Goal: Task Accomplishment & Management: Manage account settings

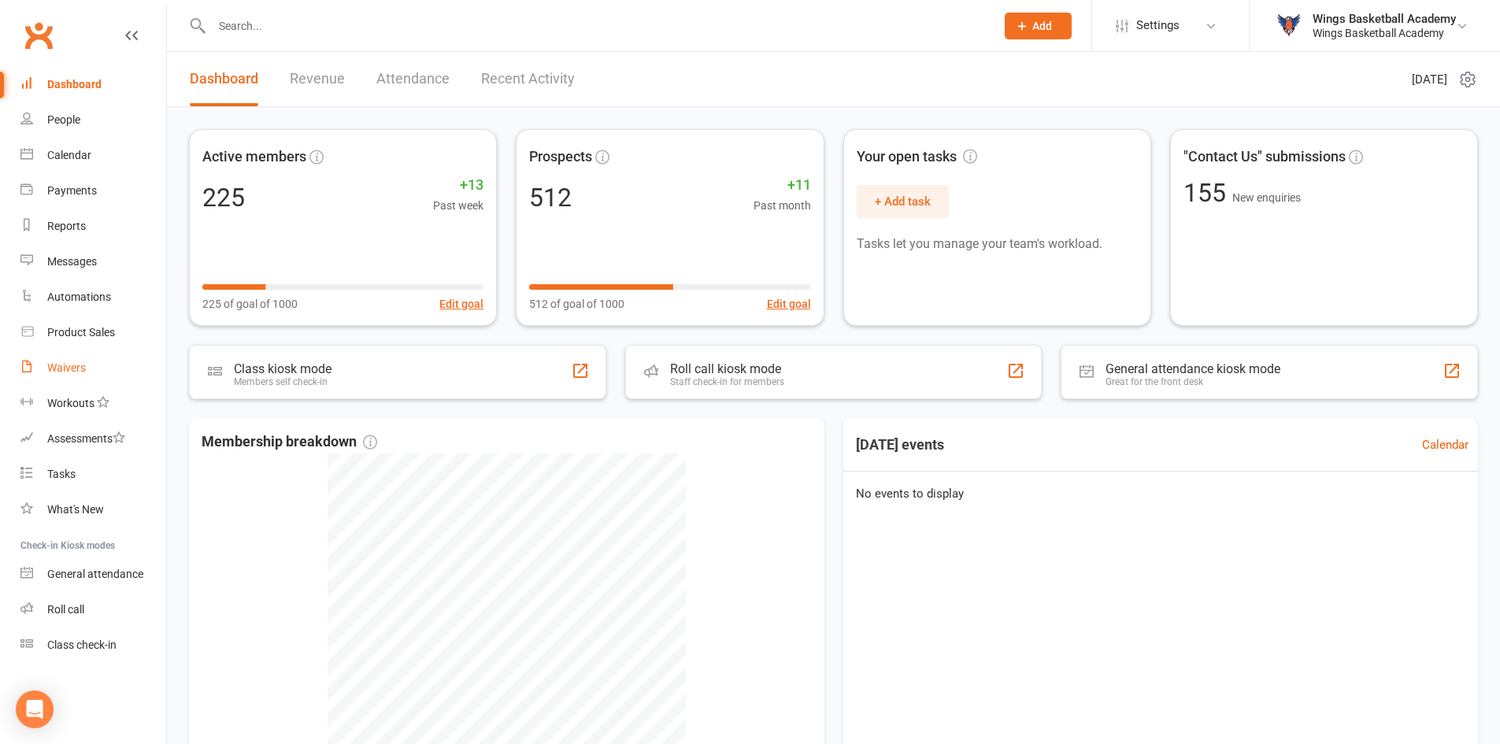
click at [81, 368] on div "Waivers" at bounding box center [66, 367] width 39 height 13
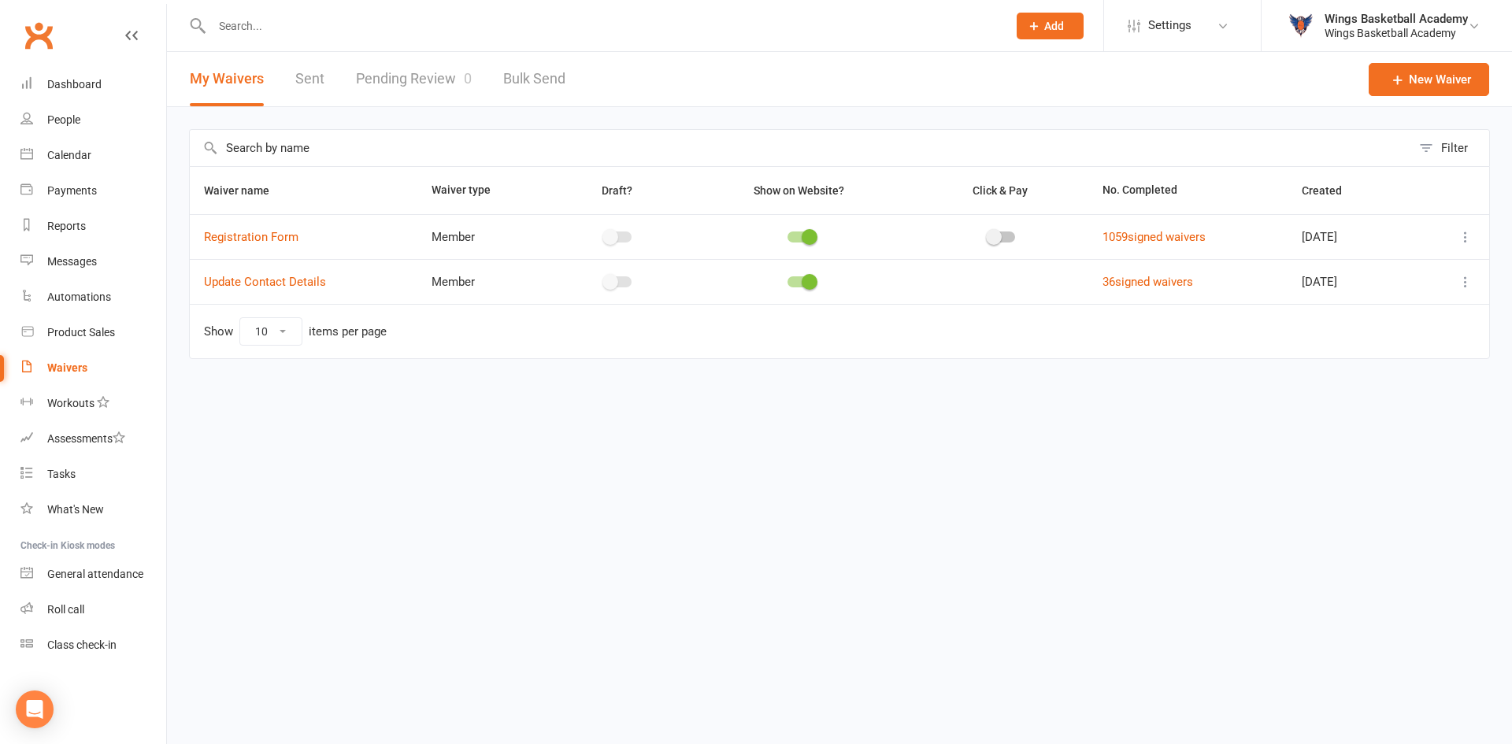
click at [432, 74] on link "Pending Review 0" at bounding box center [414, 79] width 116 height 54
select select "50"
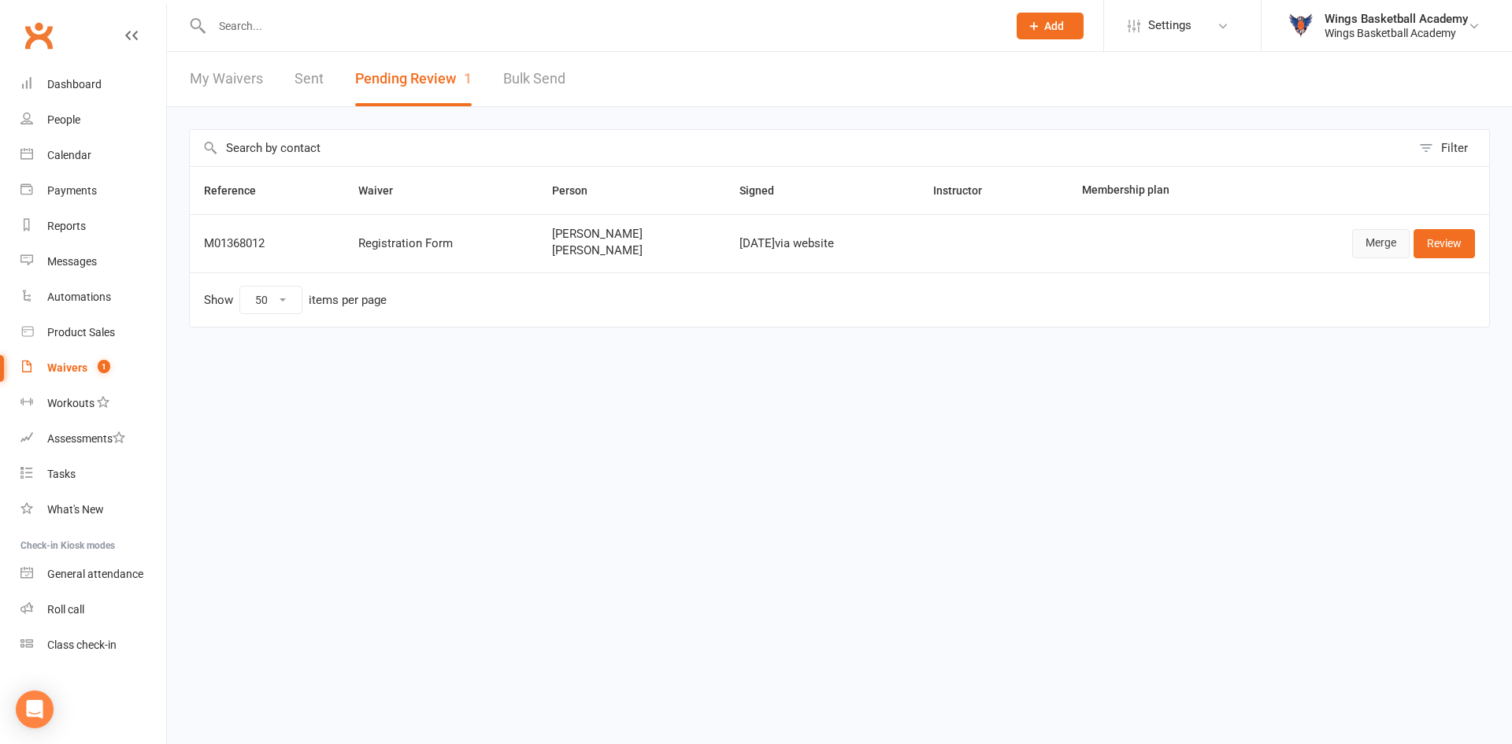
click at [1376, 238] on link "Merge" at bounding box center [1380, 243] width 57 height 28
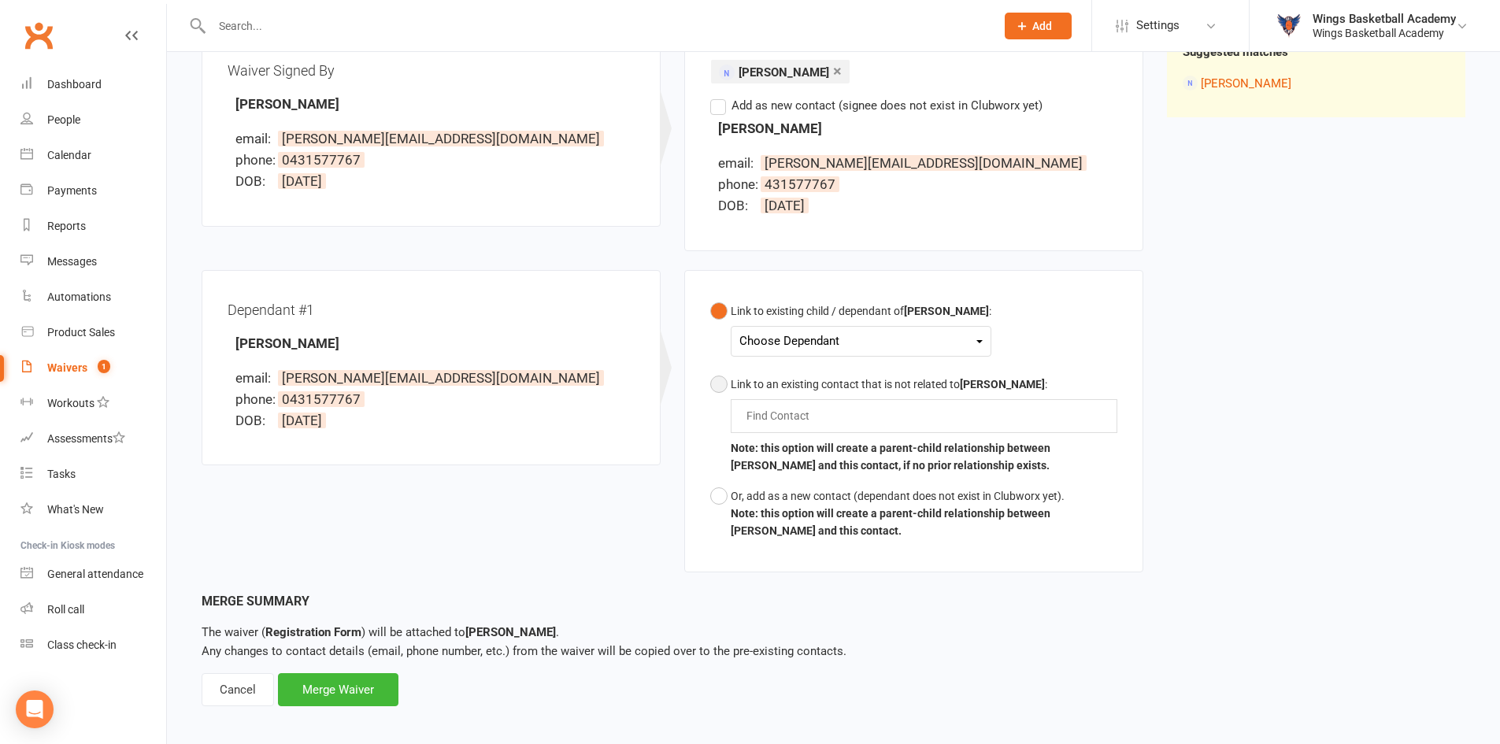
scroll to position [225, 0]
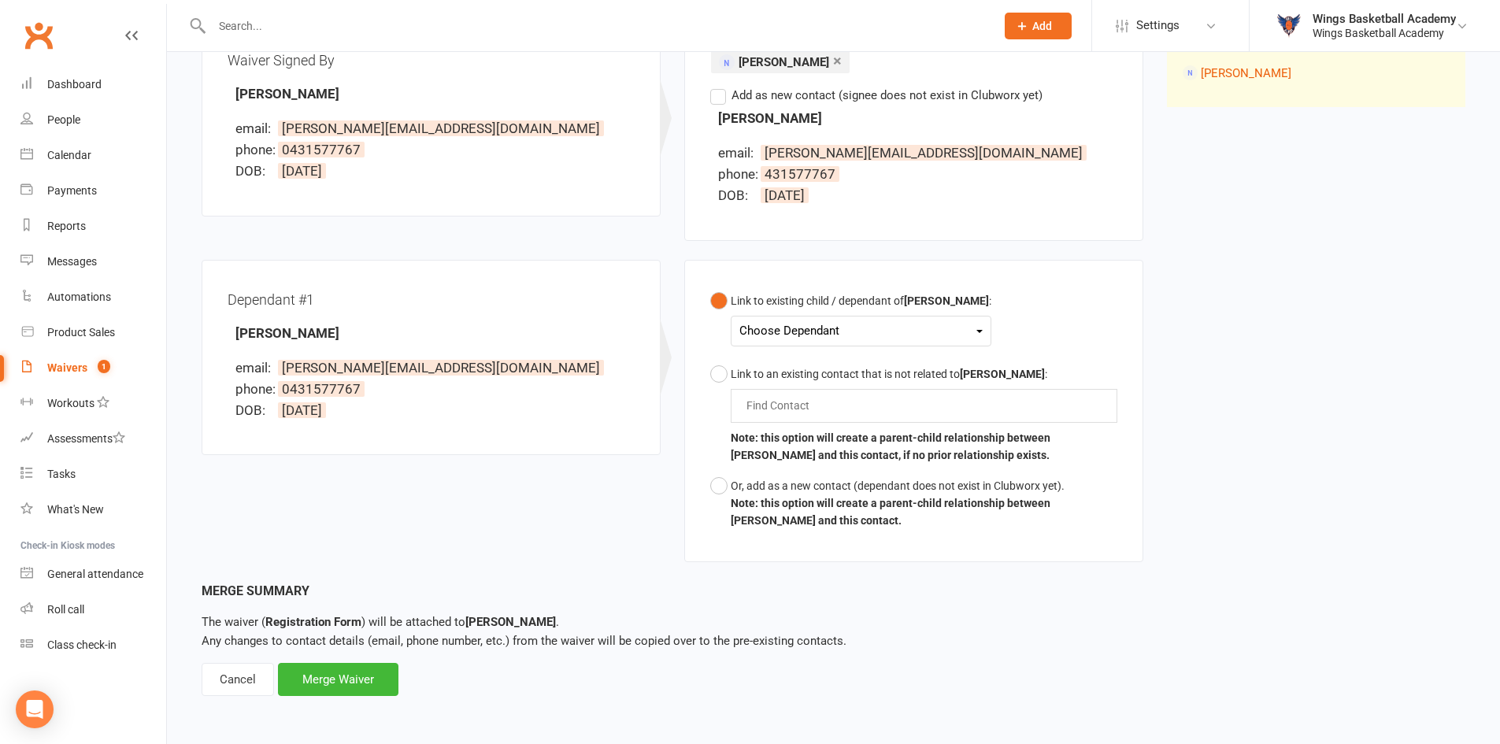
click at [804, 330] on div "Choose Dependant" at bounding box center [860, 330] width 243 height 21
click at [787, 402] on link "Hugo Rossi" at bounding box center [818, 402] width 156 height 34
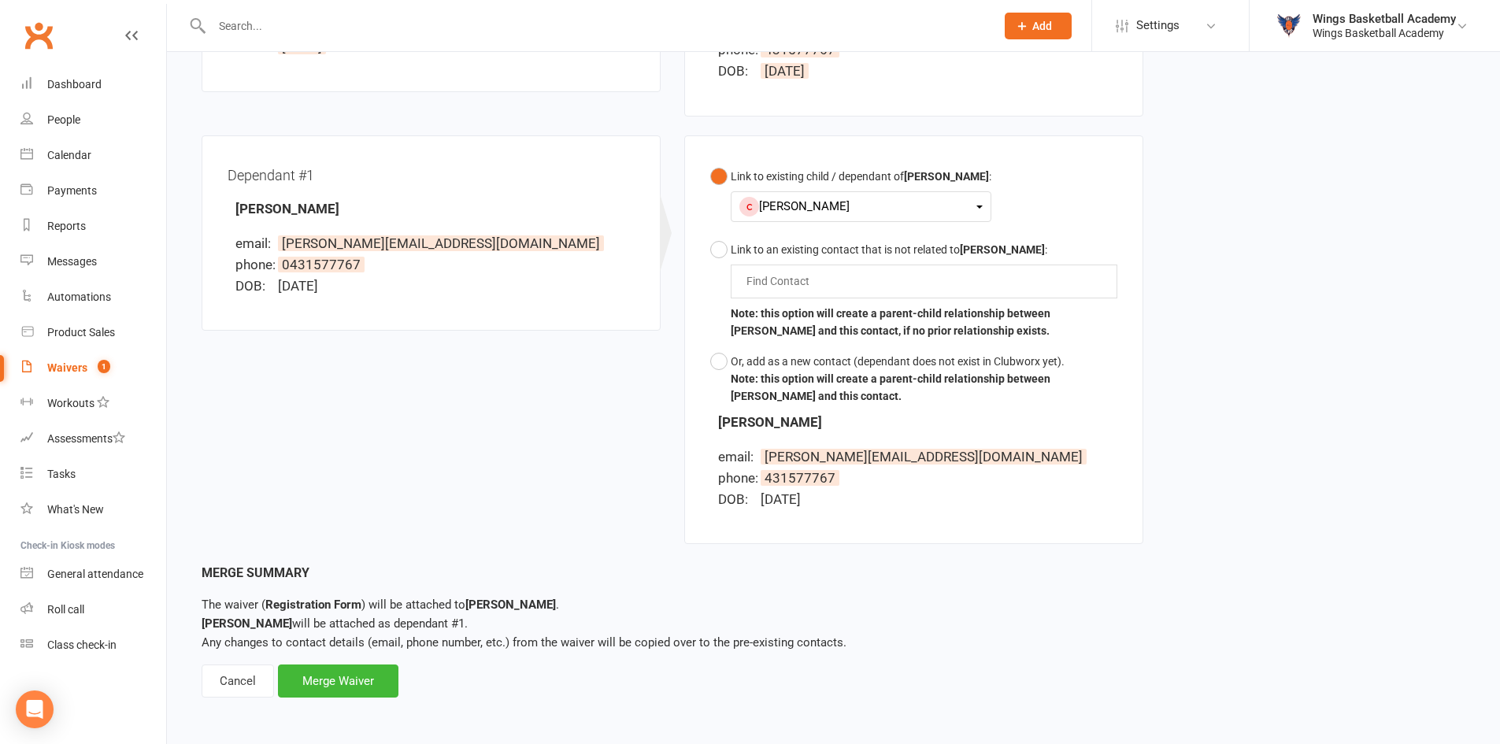
scroll to position [351, 0]
click at [341, 683] on div "Merge Waiver" at bounding box center [338, 679] width 120 height 33
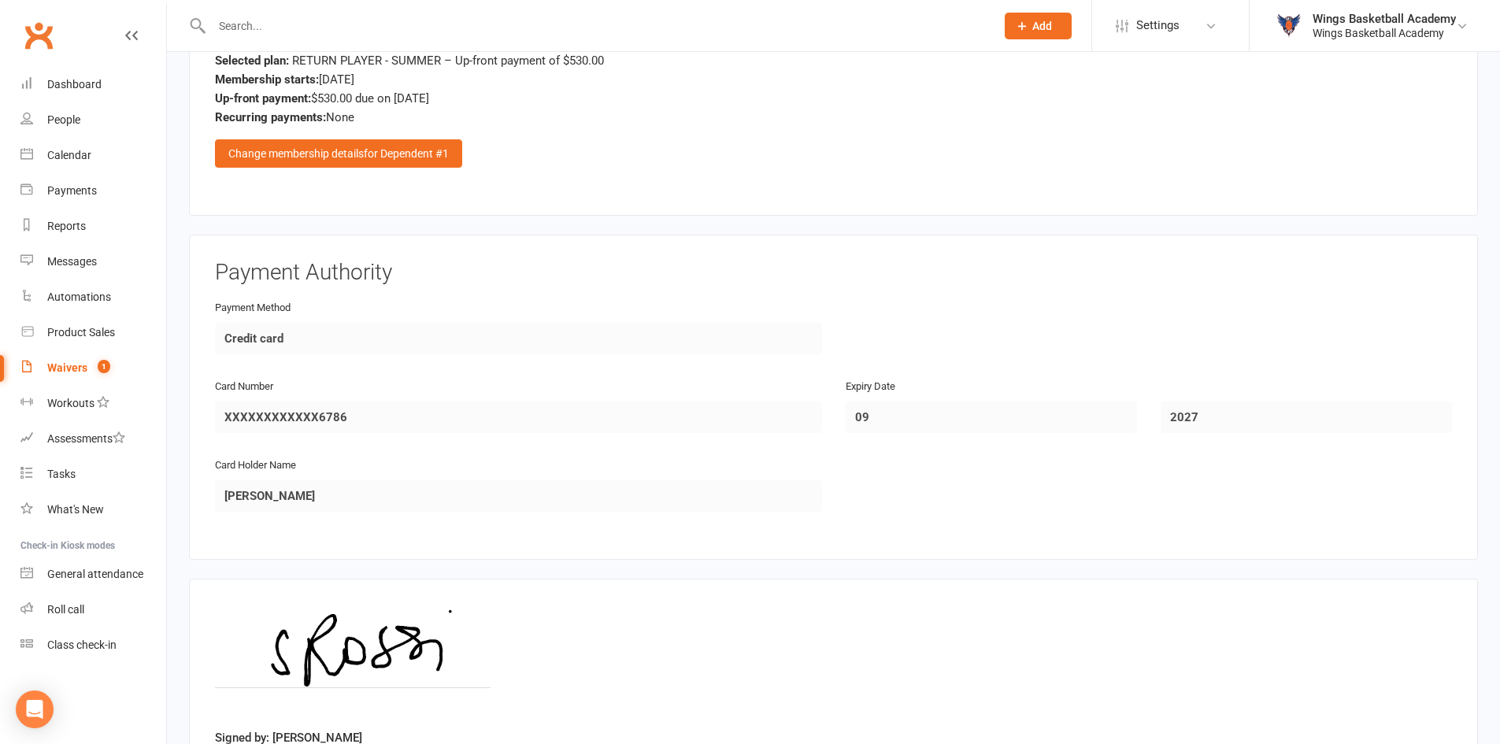
scroll to position [2037, 0]
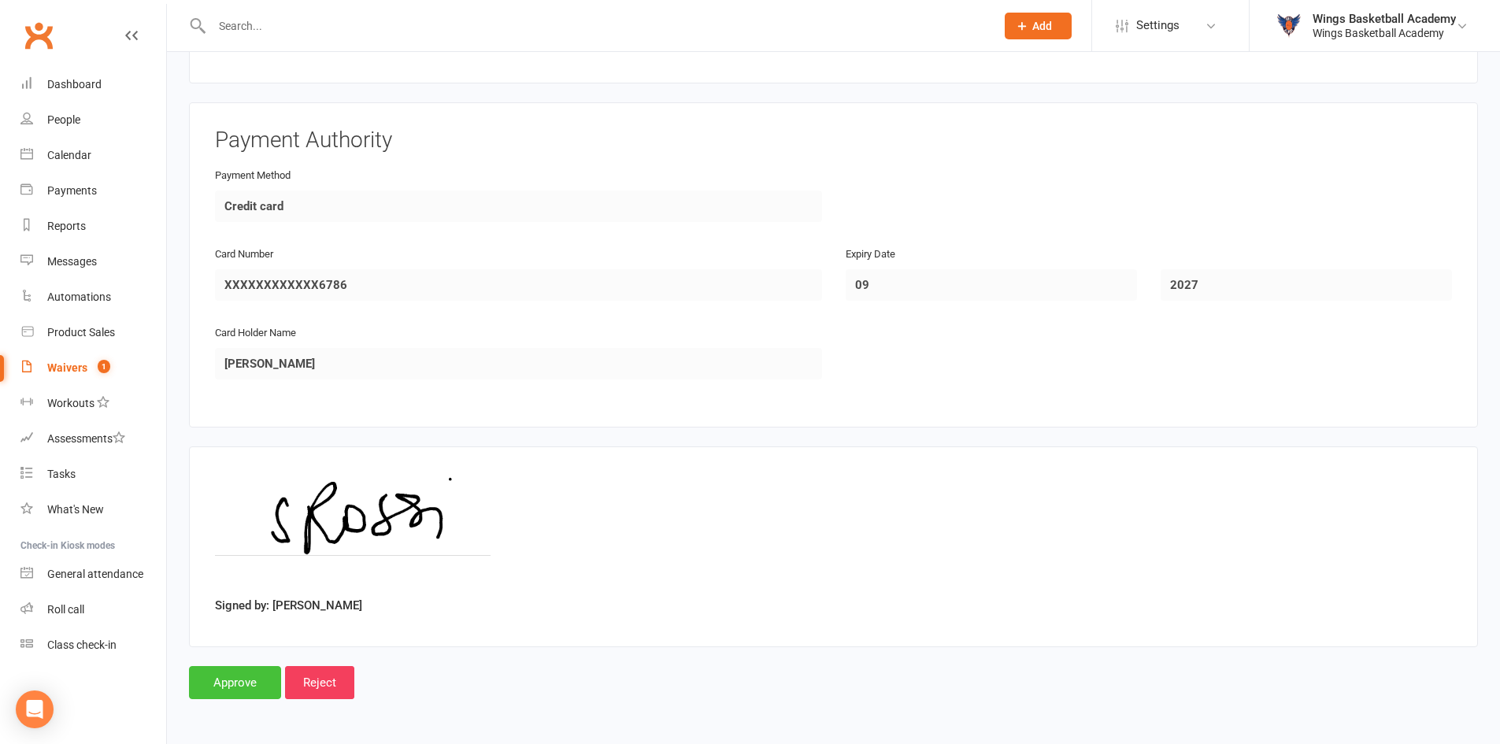
click at [230, 679] on input "Approve" at bounding box center [235, 682] width 92 height 33
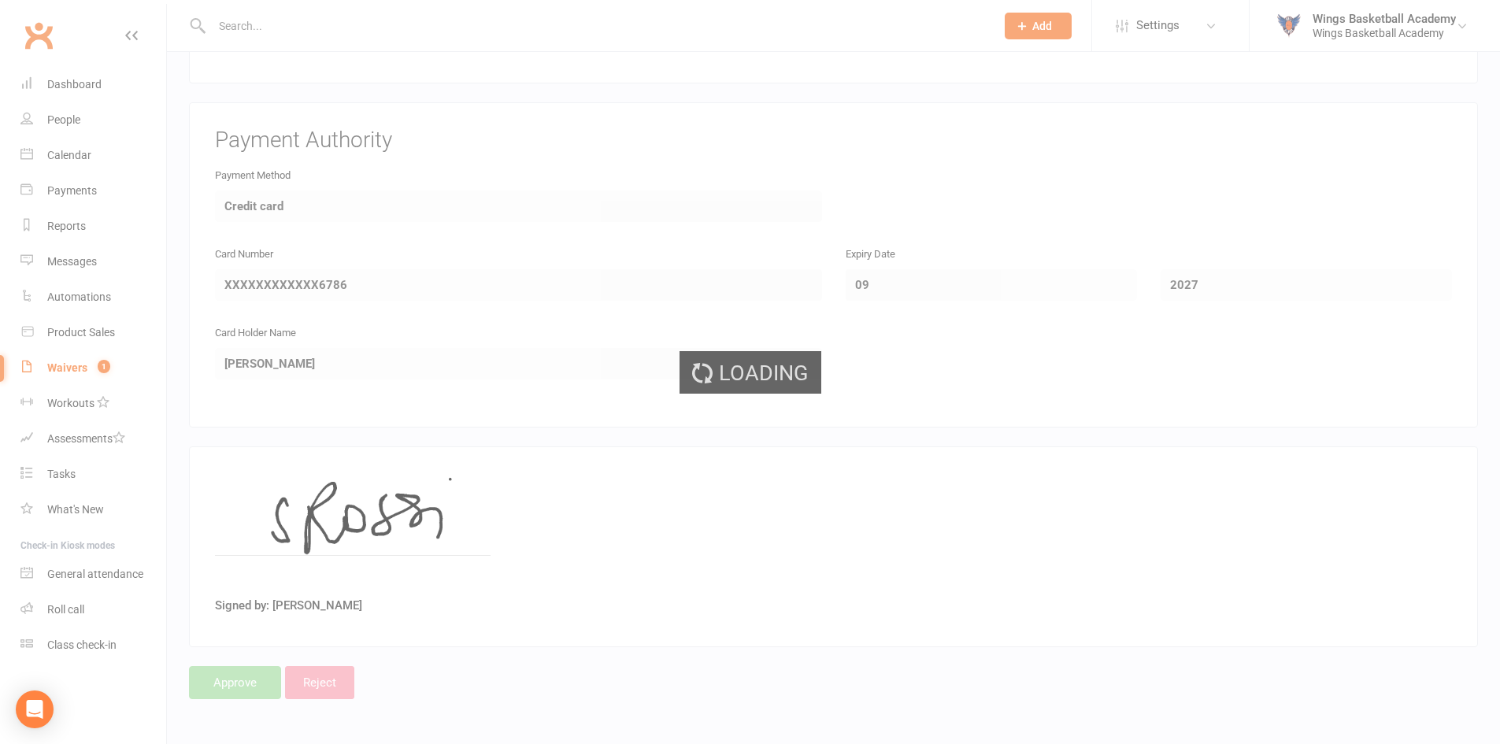
select select "50"
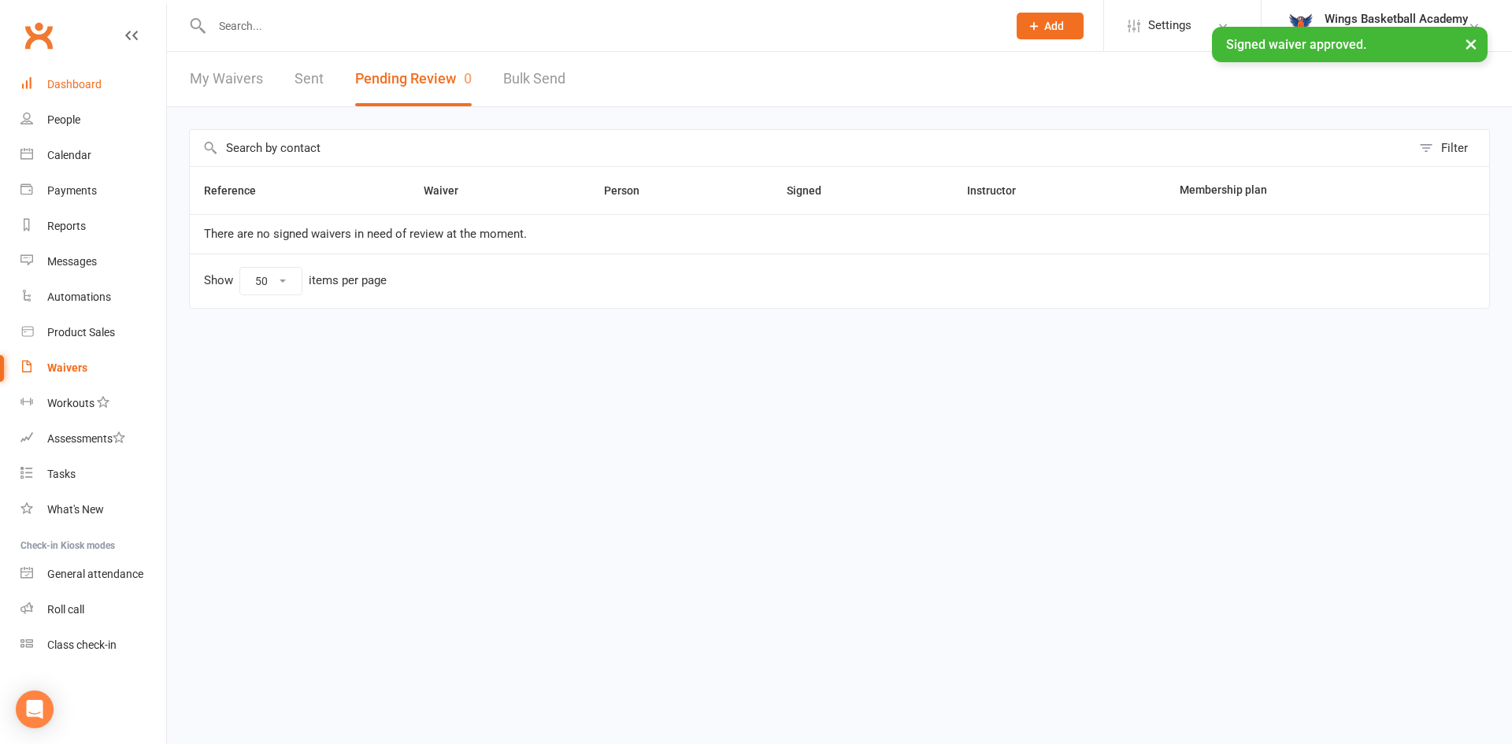
click at [83, 74] on link "Dashboard" at bounding box center [93, 84] width 146 height 35
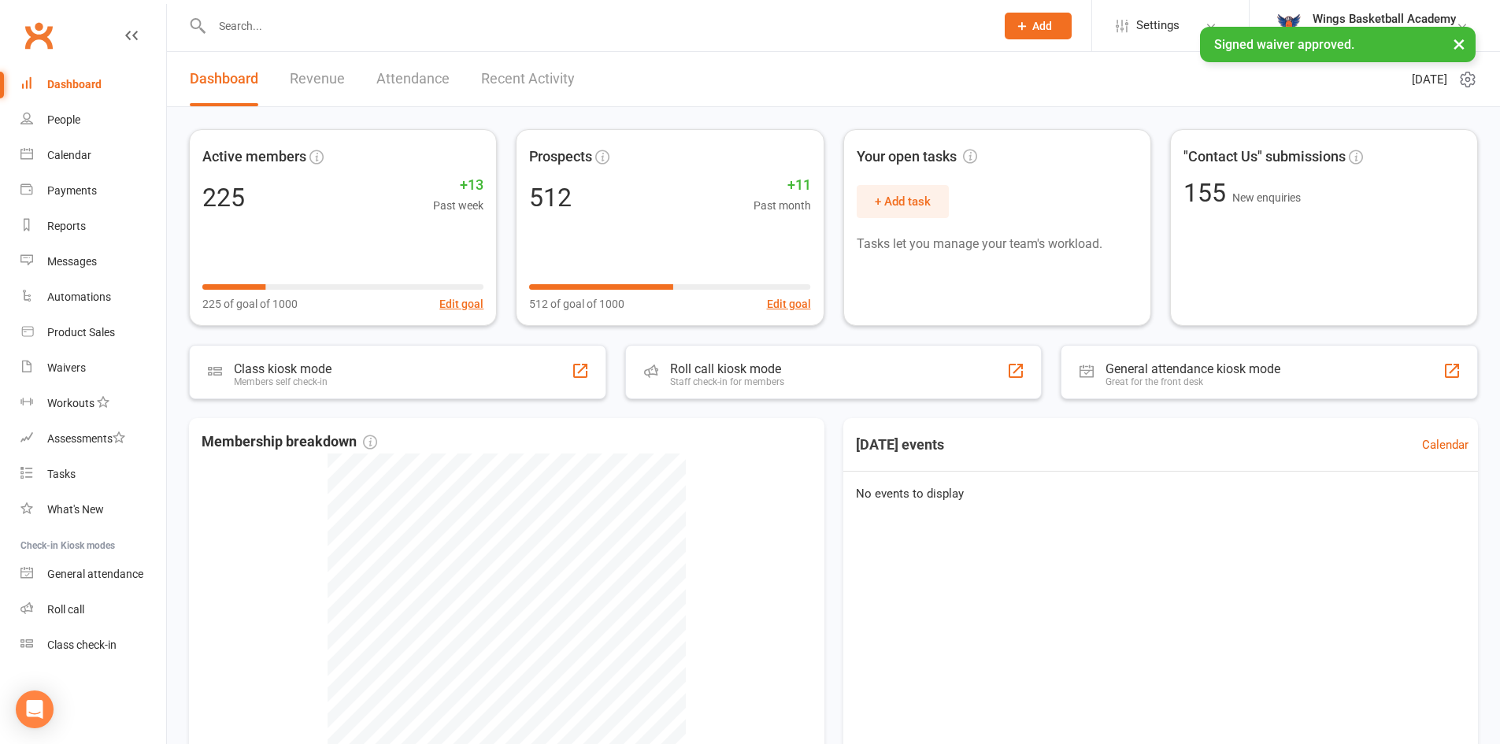
click at [496, 73] on link "Recent Activity" at bounding box center [528, 79] width 94 height 54
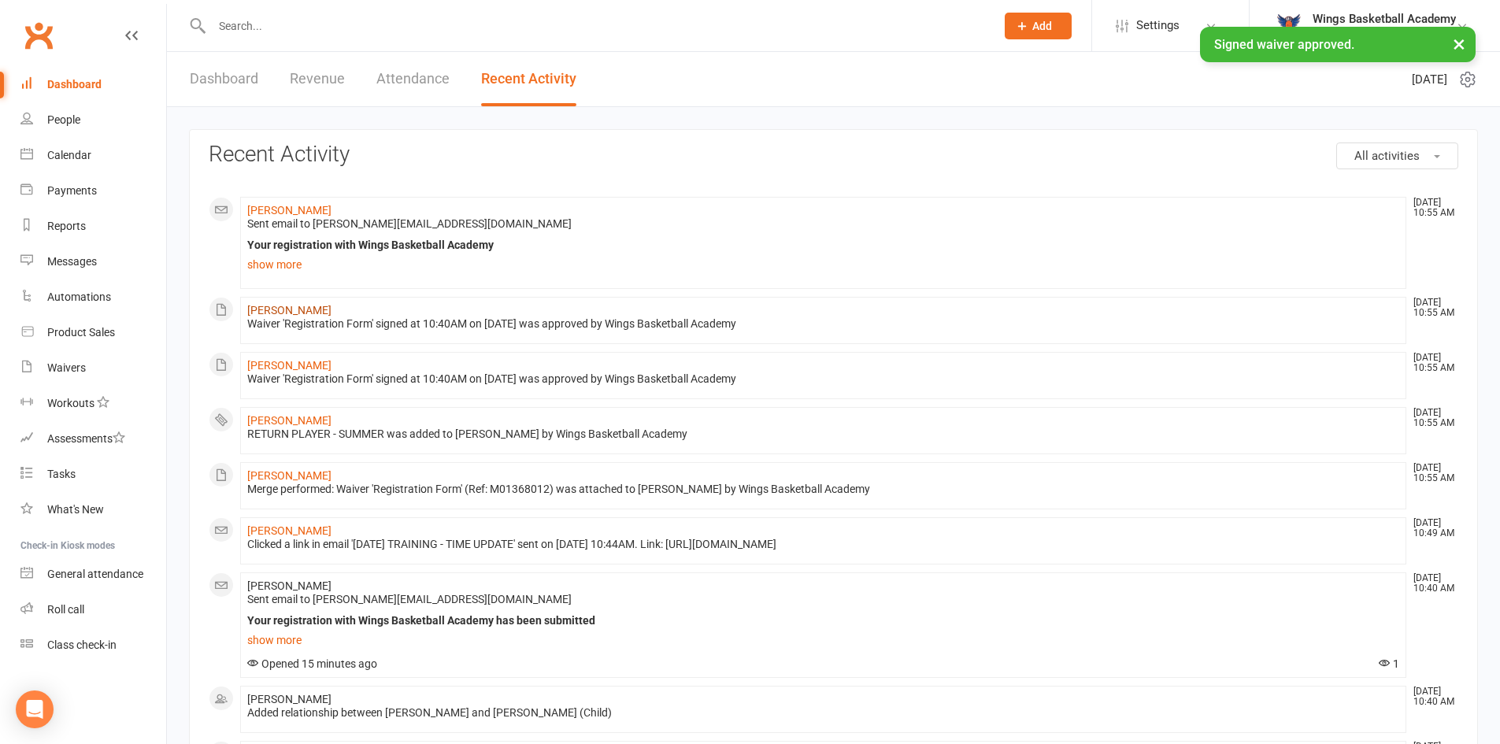
click at [278, 308] on link "Hugo Rossi" at bounding box center [289, 310] width 84 height 13
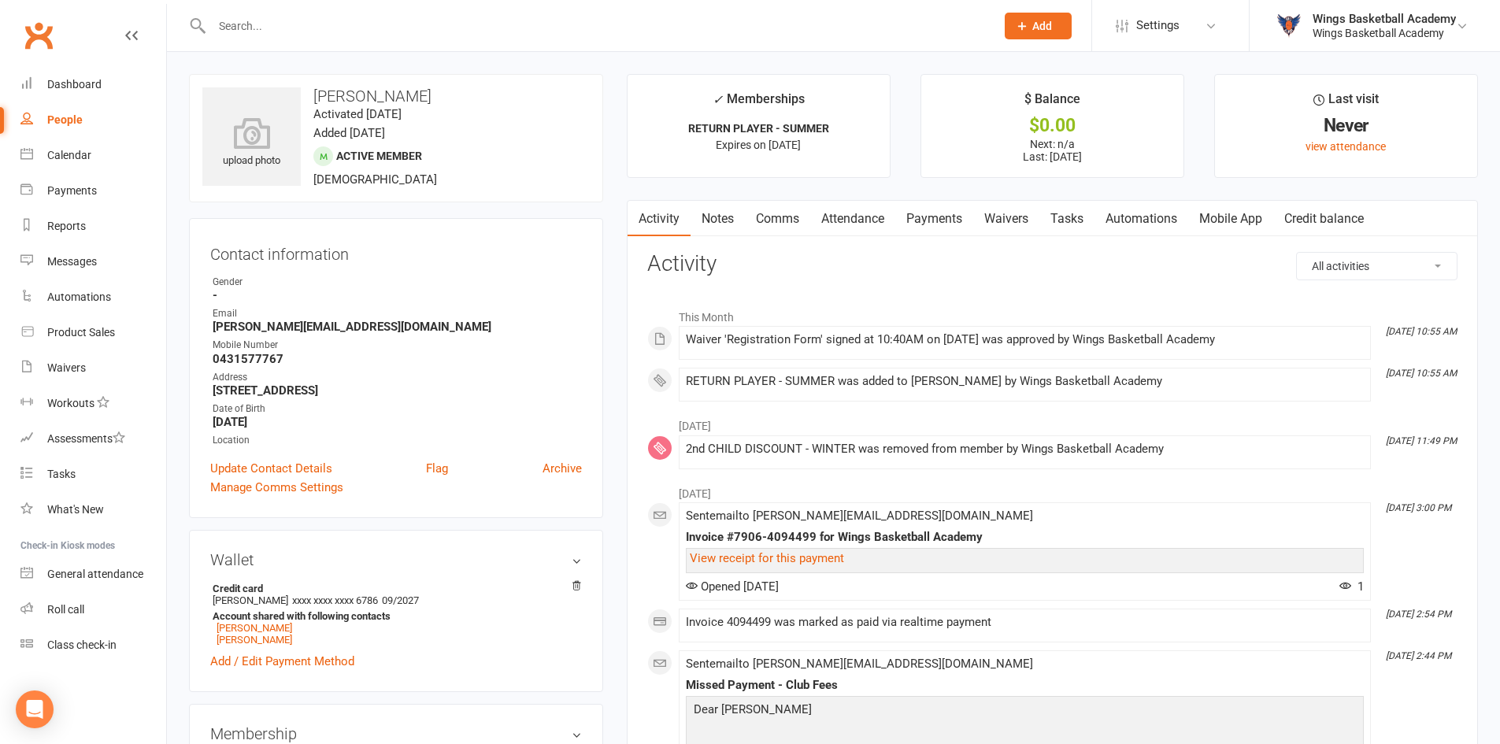
click at [937, 216] on link "Payments" at bounding box center [934, 219] width 78 height 36
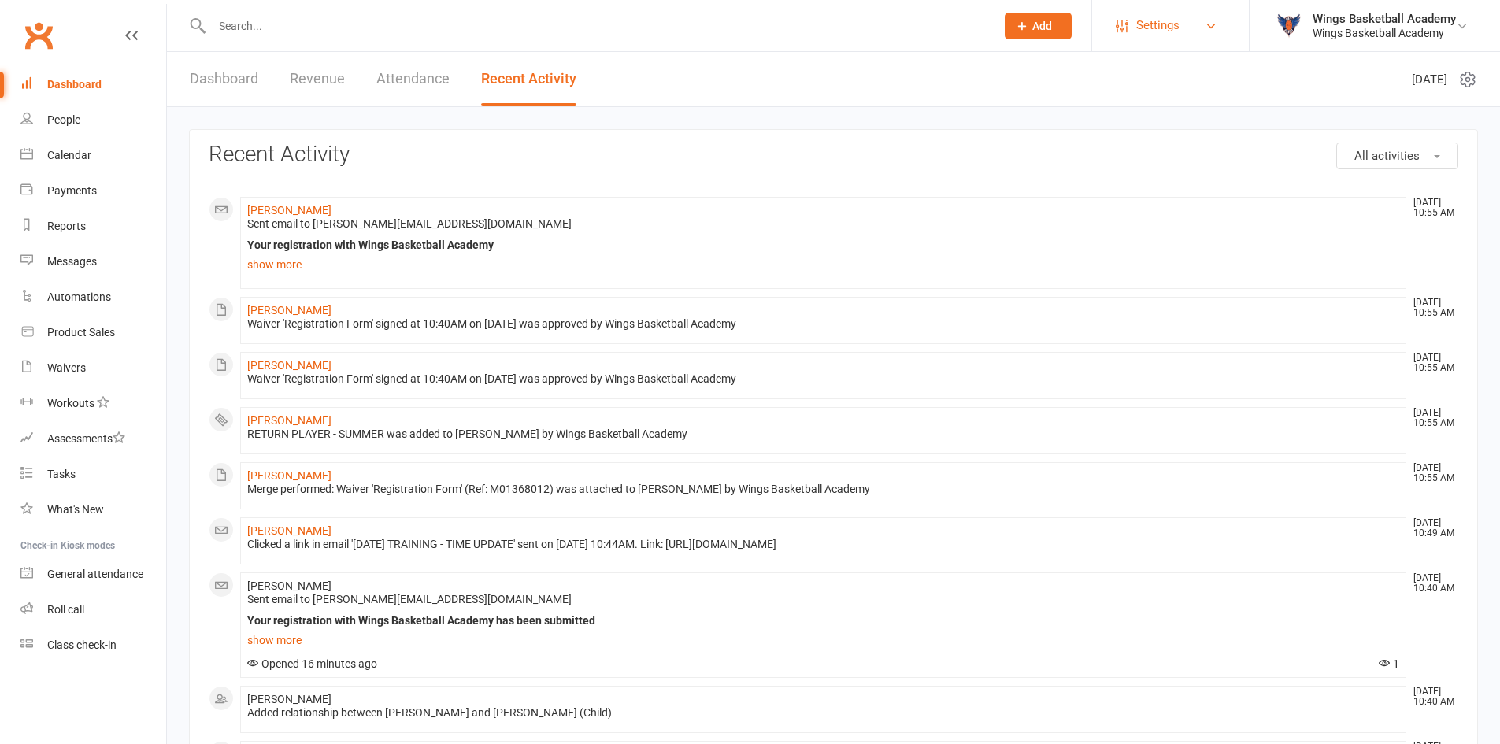
click at [1186, 17] on link "Settings" at bounding box center [1170, 25] width 109 height 35
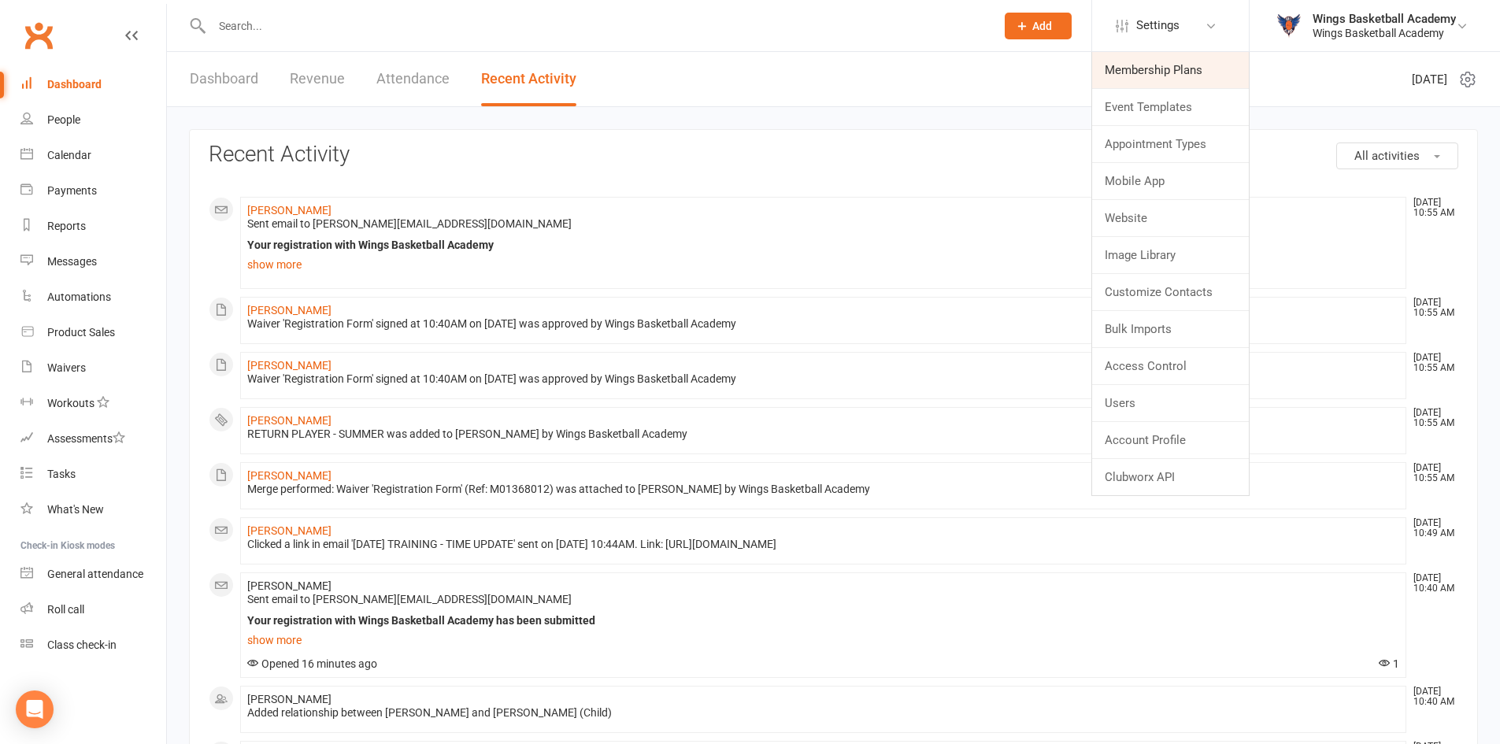
click at [1160, 73] on link "Membership Plans" at bounding box center [1170, 70] width 157 height 36
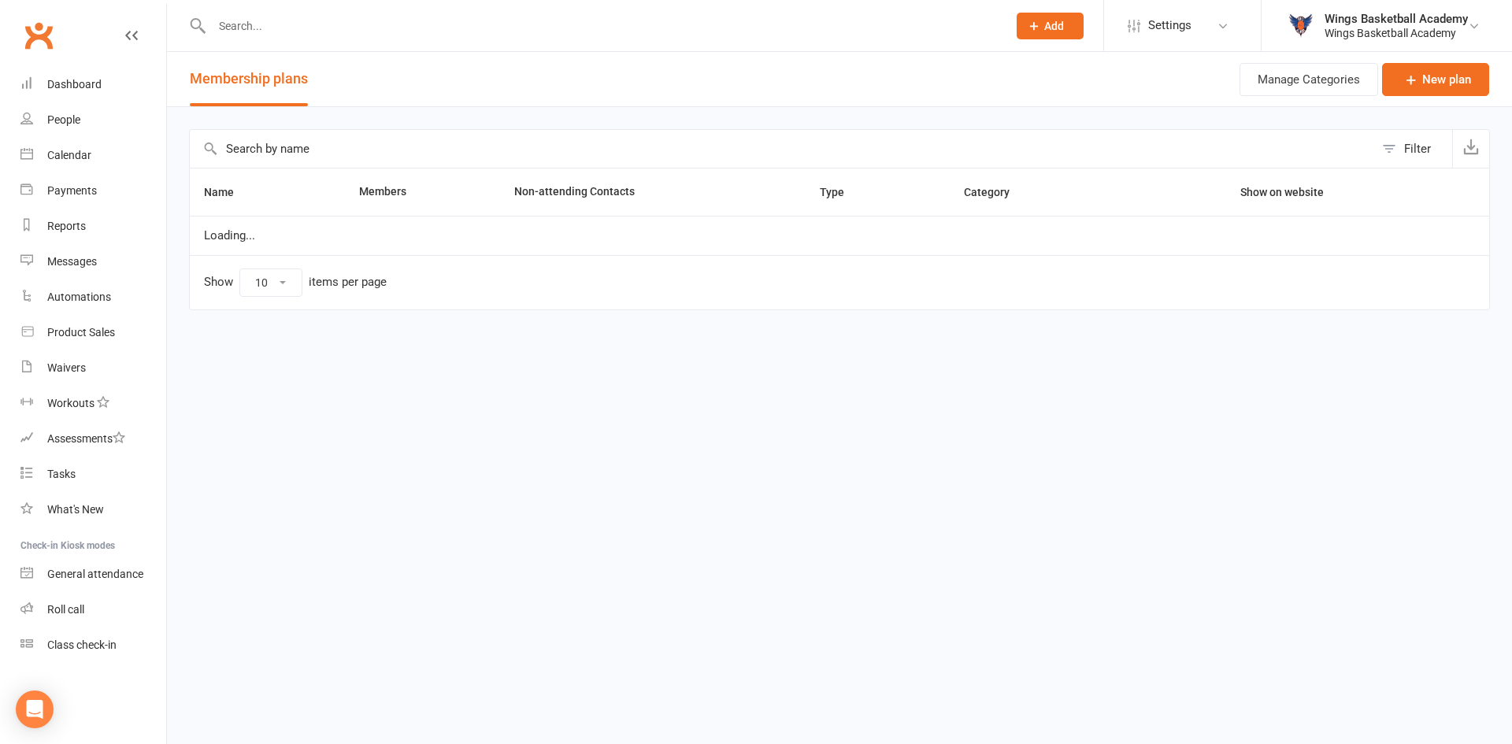
select select "100"
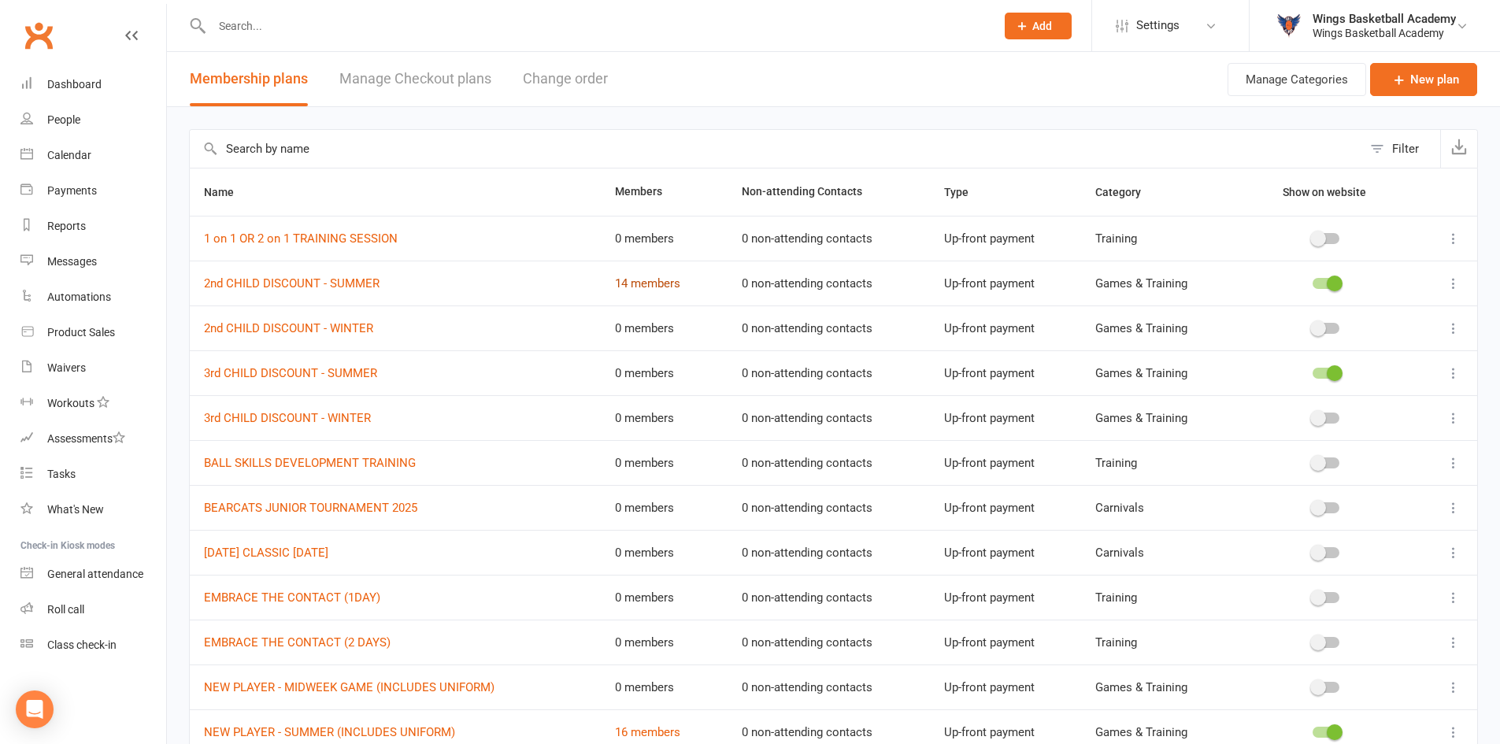
click at [639, 282] on link "14 members" at bounding box center [647, 283] width 65 height 14
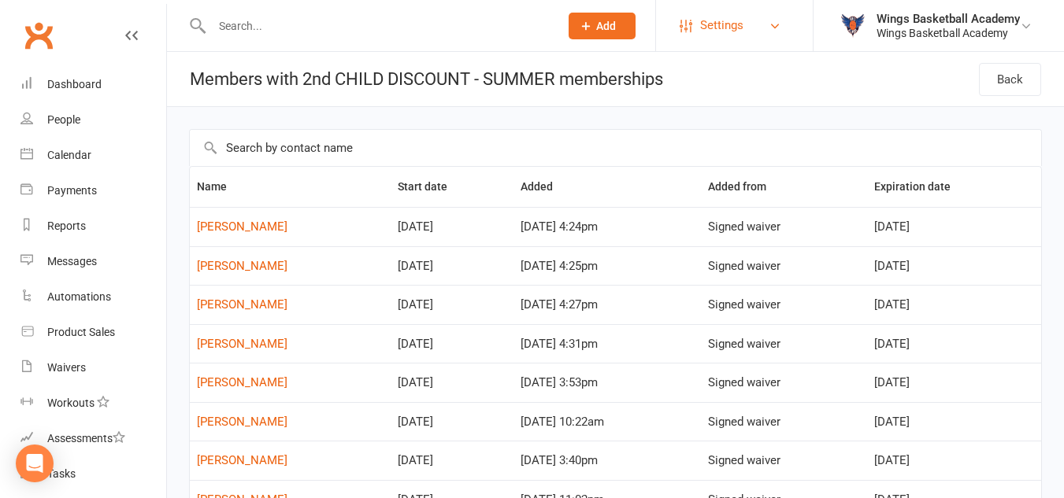
click at [750, 24] on link "Settings" at bounding box center [733, 25] width 109 height 35
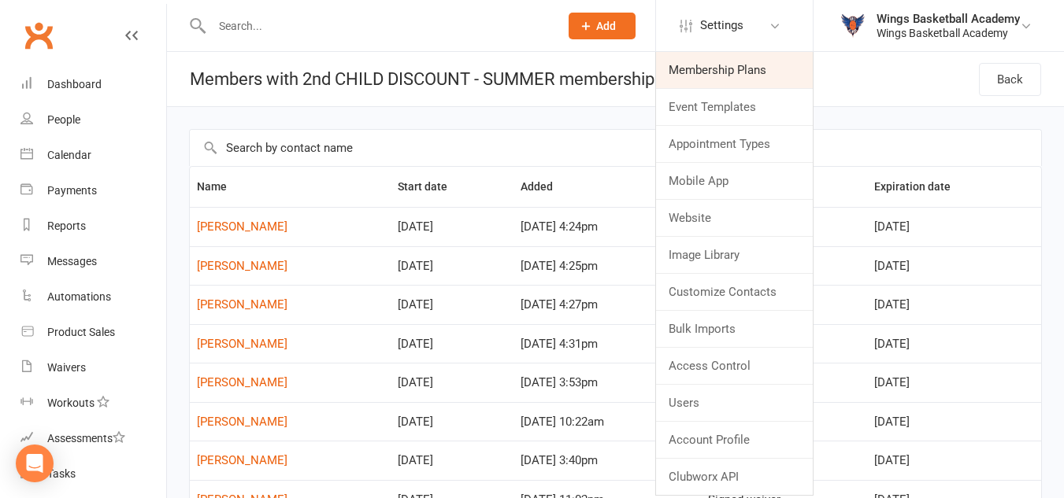
click at [709, 63] on link "Membership Plans" at bounding box center [734, 70] width 157 height 36
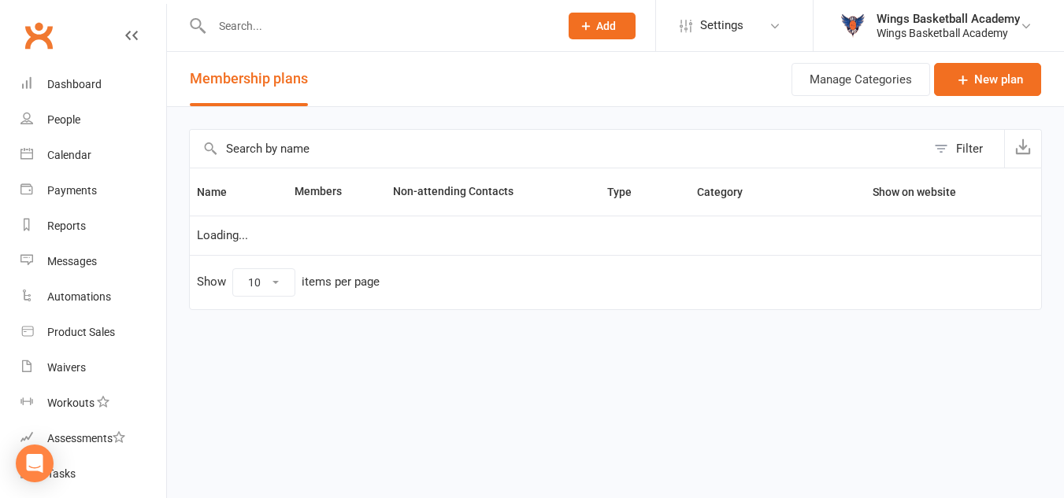
select select "100"
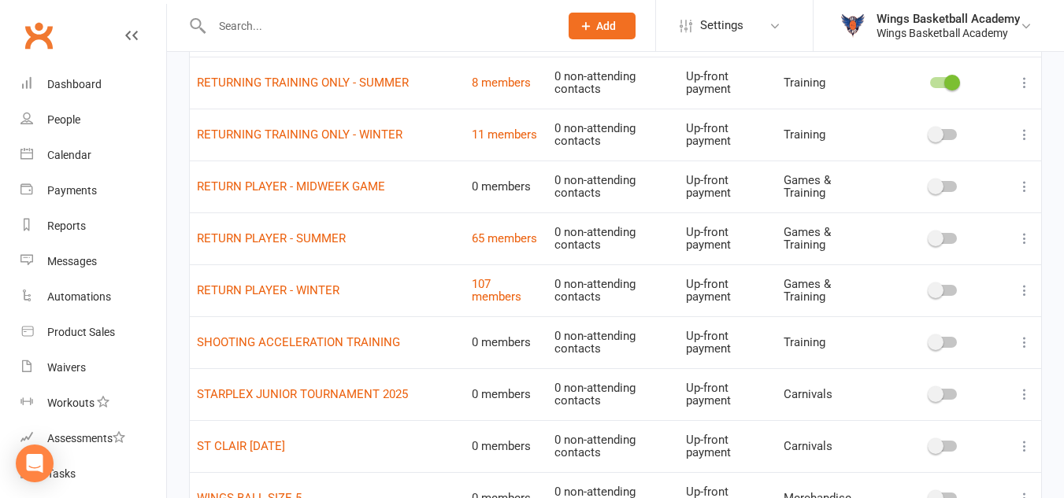
scroll to position [1023, 0]
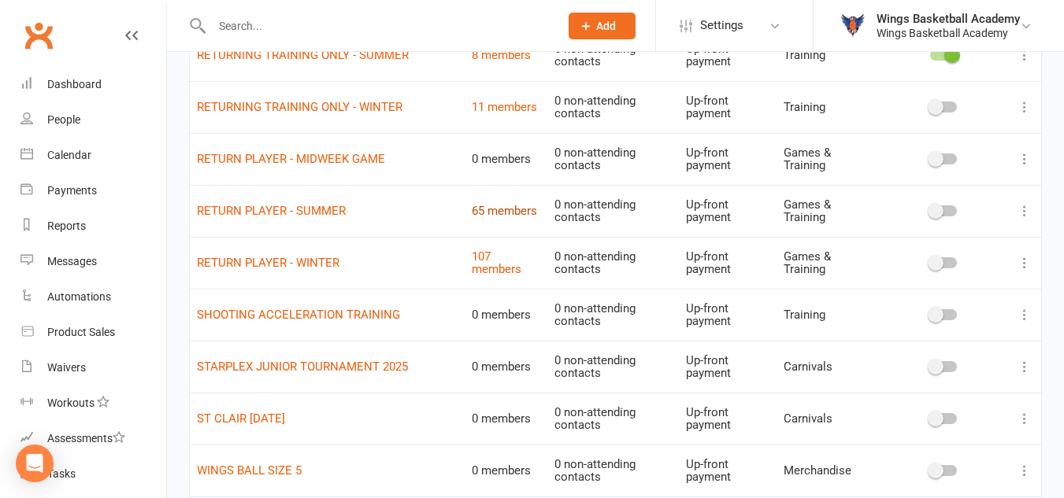
click at [506, 207] on link "65 members" at bounding box center [504, 211] width 65 height 14
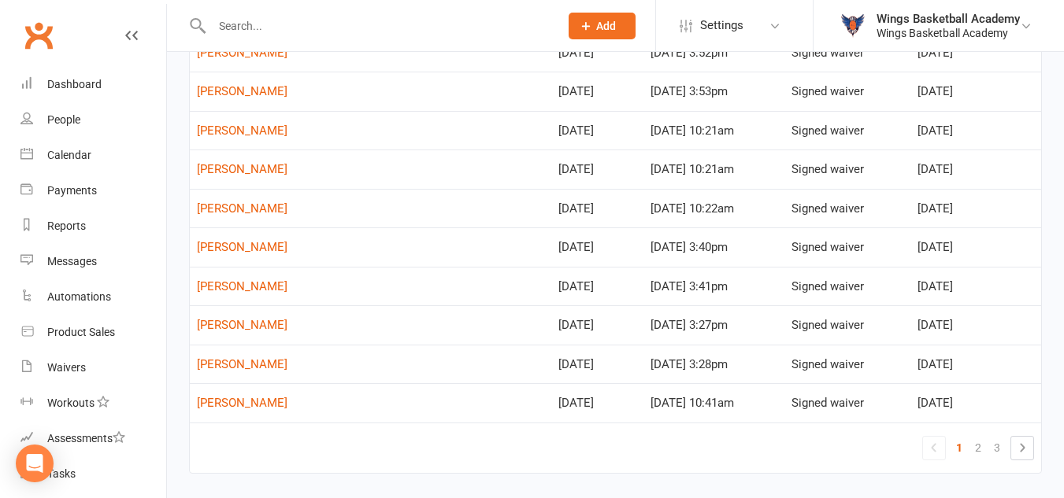
scroll to position [787, 0]
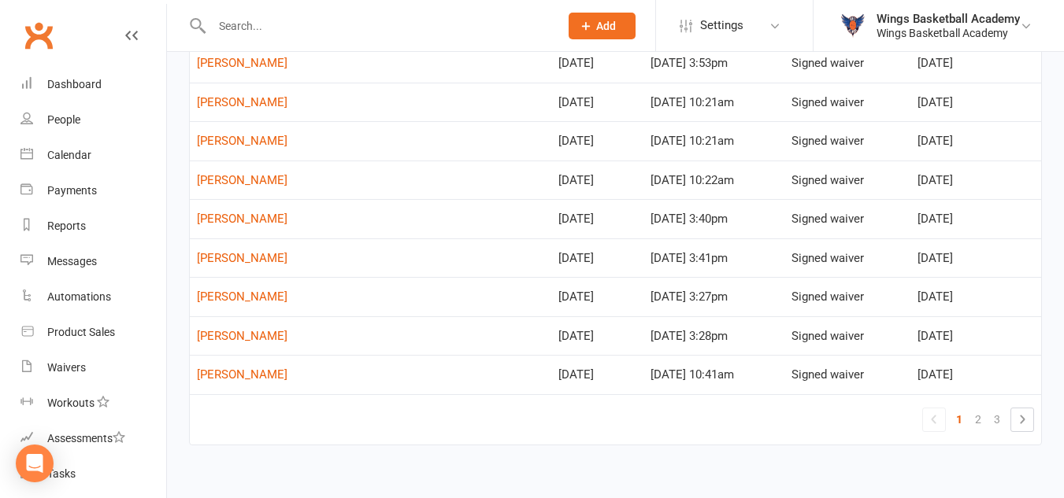
click at [317, 444] on td "1 2 3" at bounding box center [615, 419] width 851 height 50
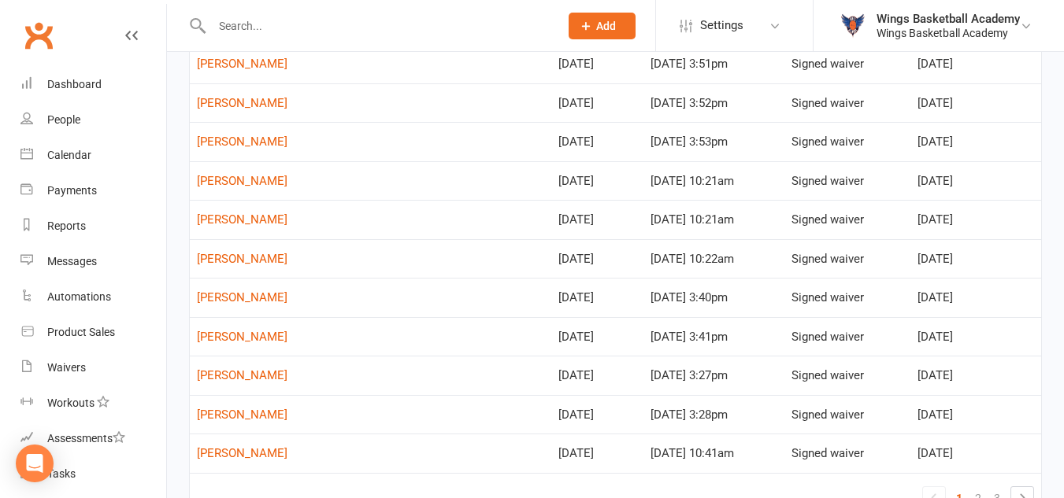
scroll to position [0, 0]
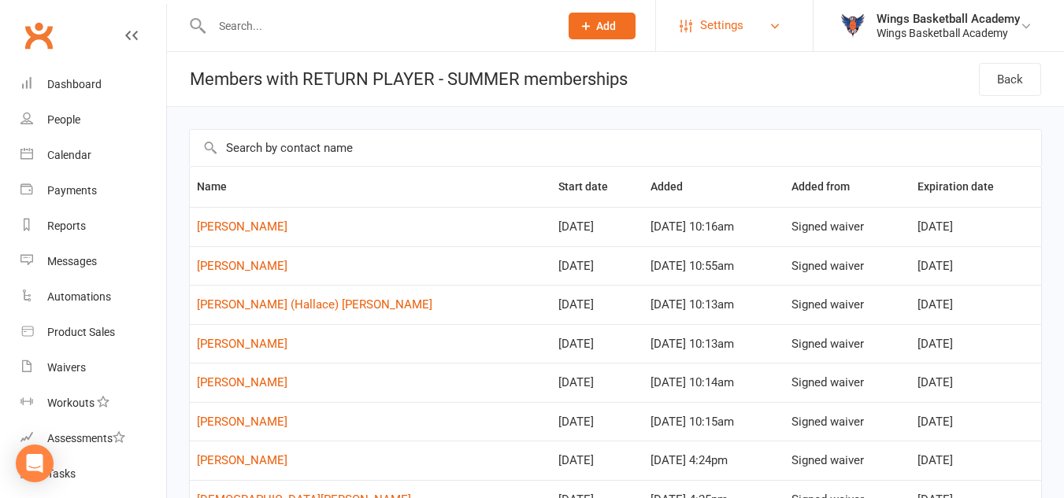
click at [745, 27] on link "Settings" at bounding box center [733, 25] width 109 height 35
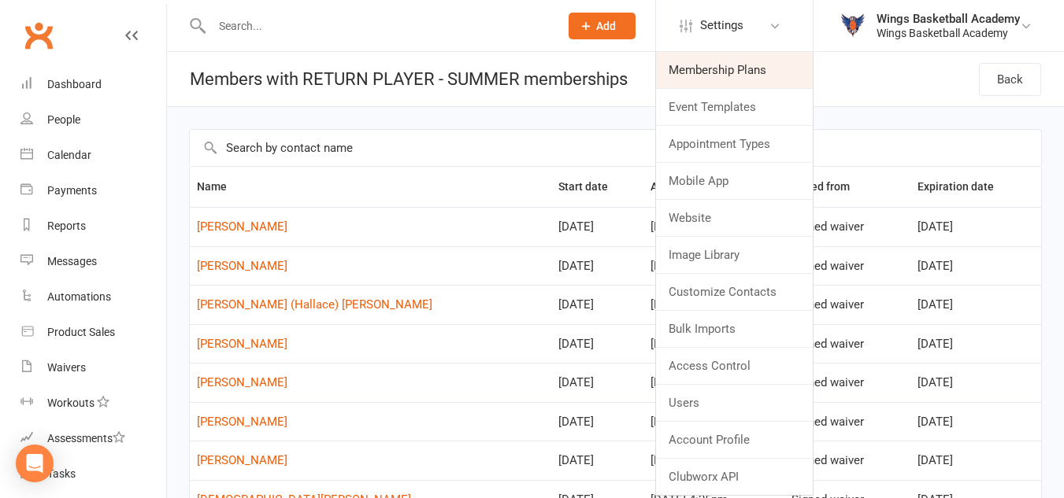
click at [738, 71] on link "Membership Plans" at bounding box center [734, 70] width 157 height 36
select select "100"
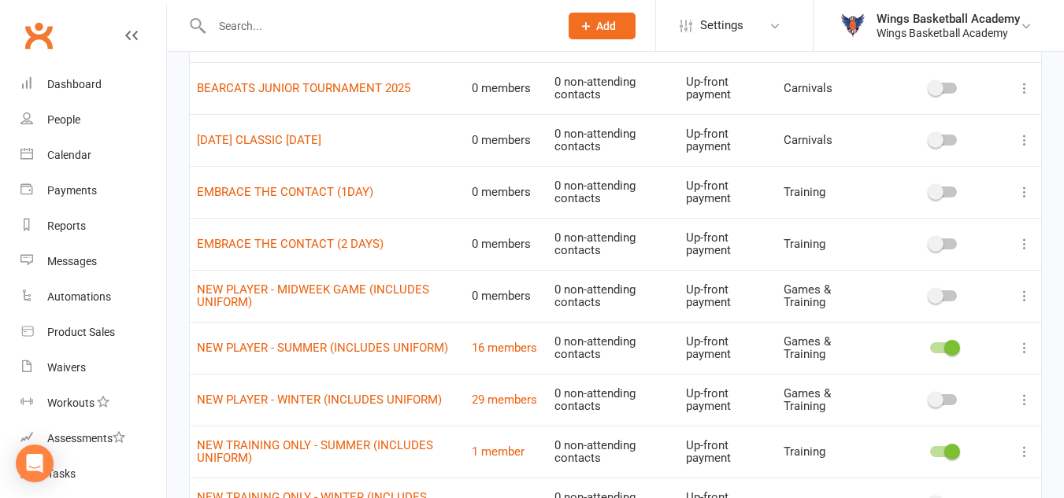
scroll to position [472, 0]
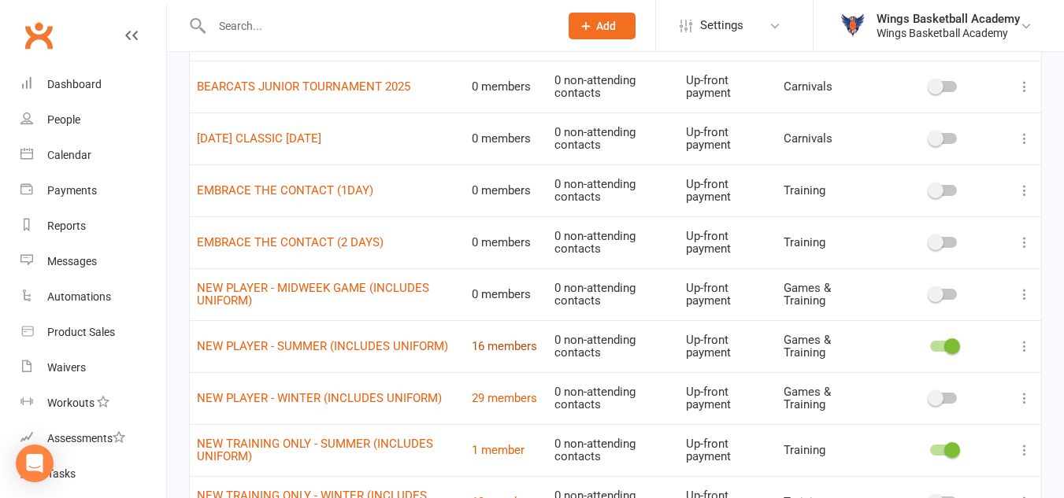
click at [494, 343] on link "16 members" at bounding box center [504, 346] width 65 height 14
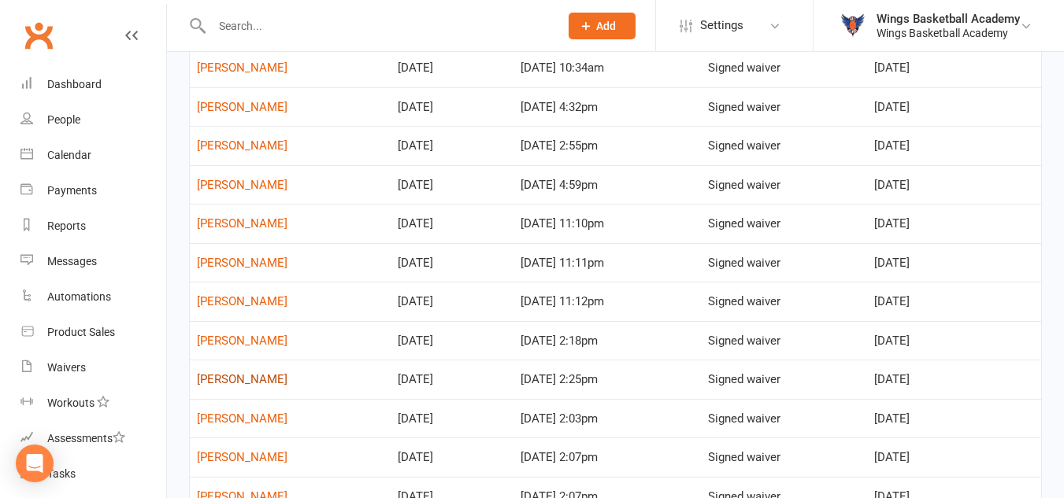
scroll to position [394, 0]
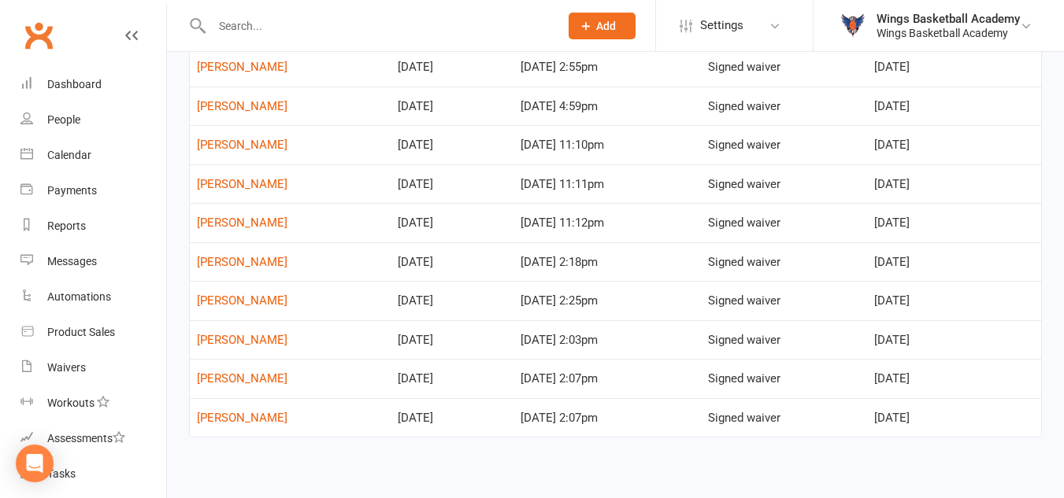
click at [255, 21] on input "text" at bounding box center [377, 26] width 341 height 22
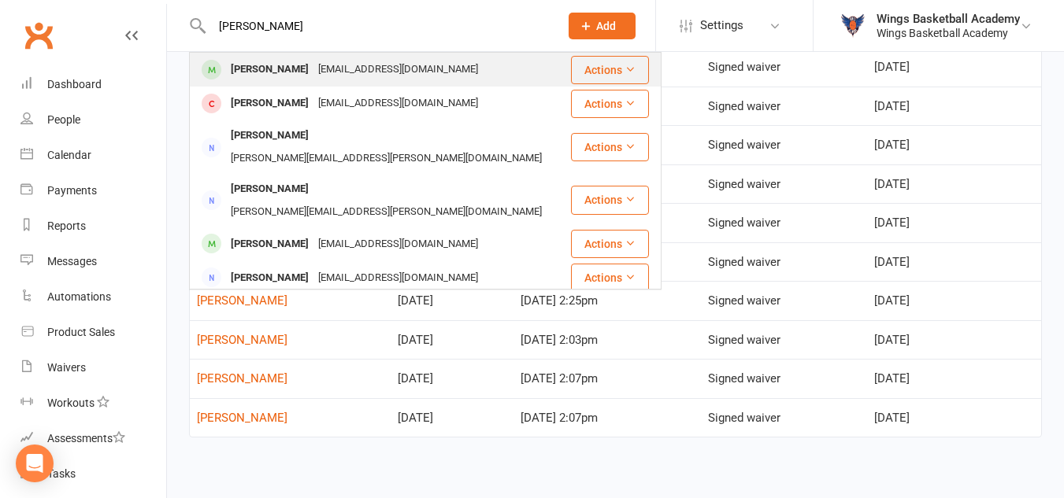
type input "joel"
click at [276, 60] on div "Joel Desteno" at bounding box center [269, 69] width 87 height 23
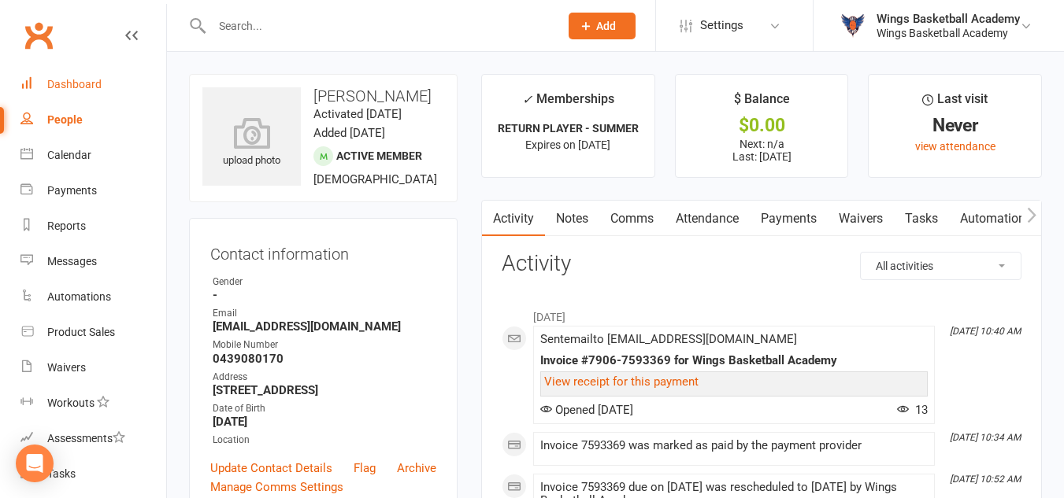
click at [78, 87] on div "Dashboard" at bounding box center [74, 84] width 54 height 13
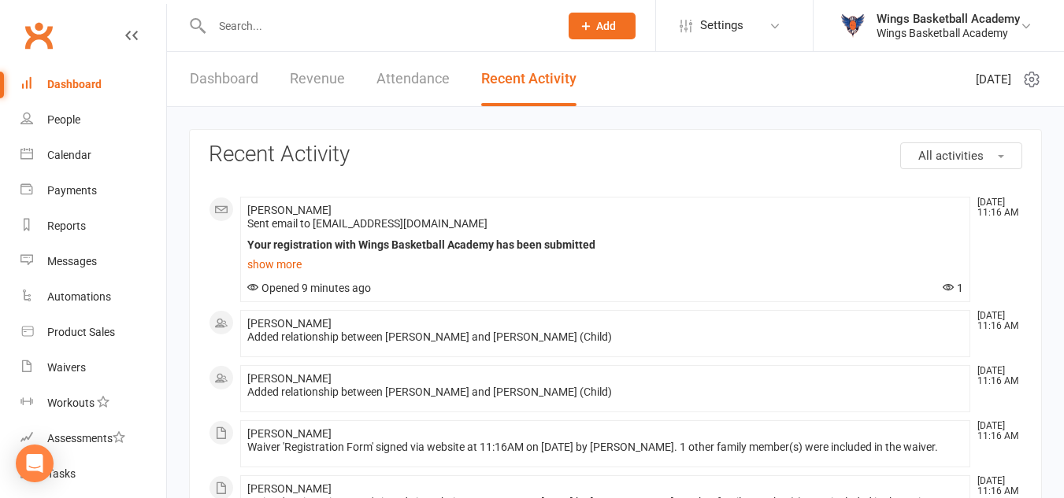
click at [64, 368] on div "Waivers" at bounding box center [66, 367] width 39 height 13
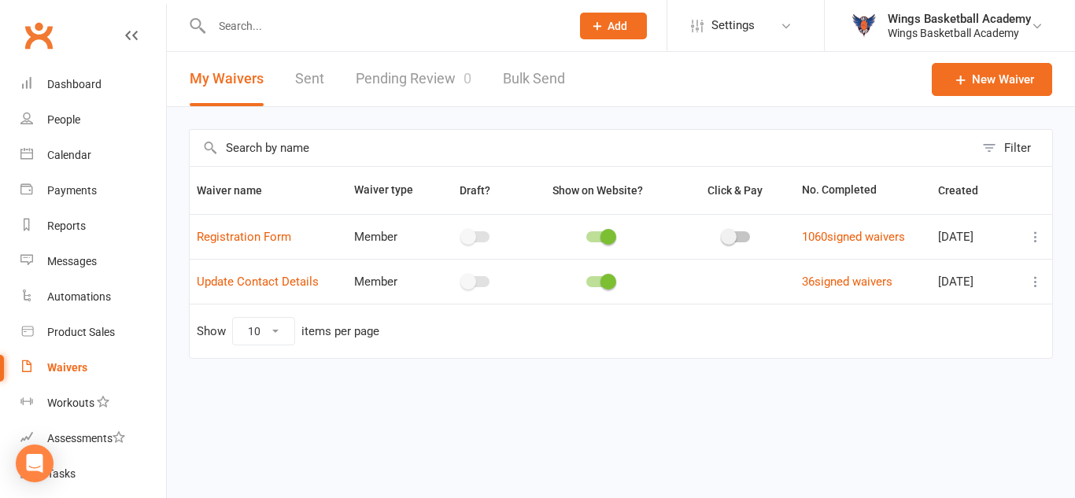
click at [422, 77] on link "Pending Review 0" at bounding box center [414, 79] width 116 height 54
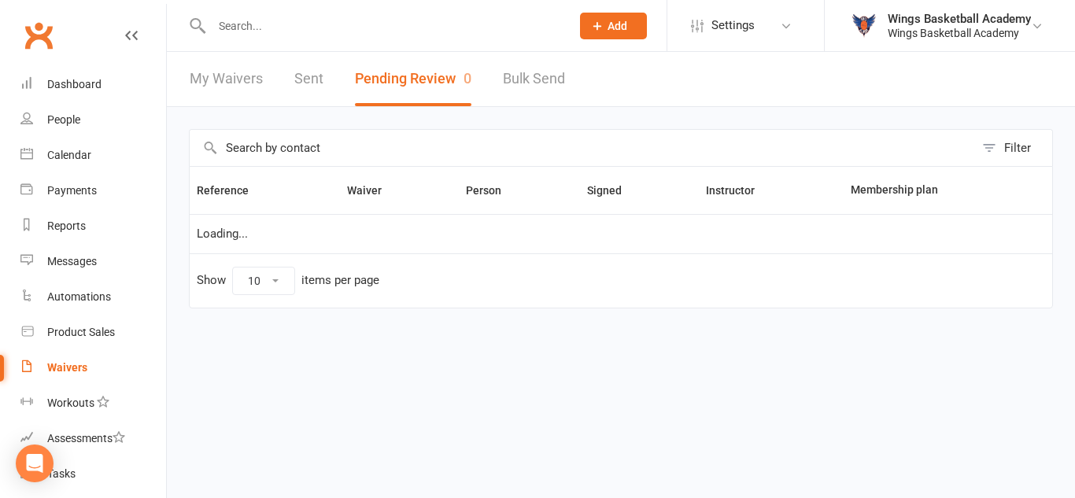
select select "50"
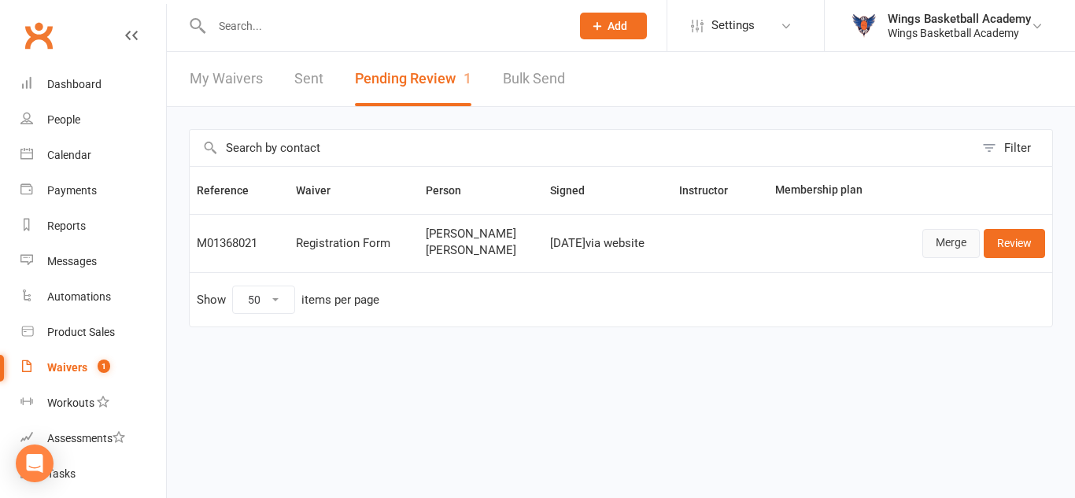
click at [942, 239] on link "Merge" at bounding box center [951, 243] width 57 height 28
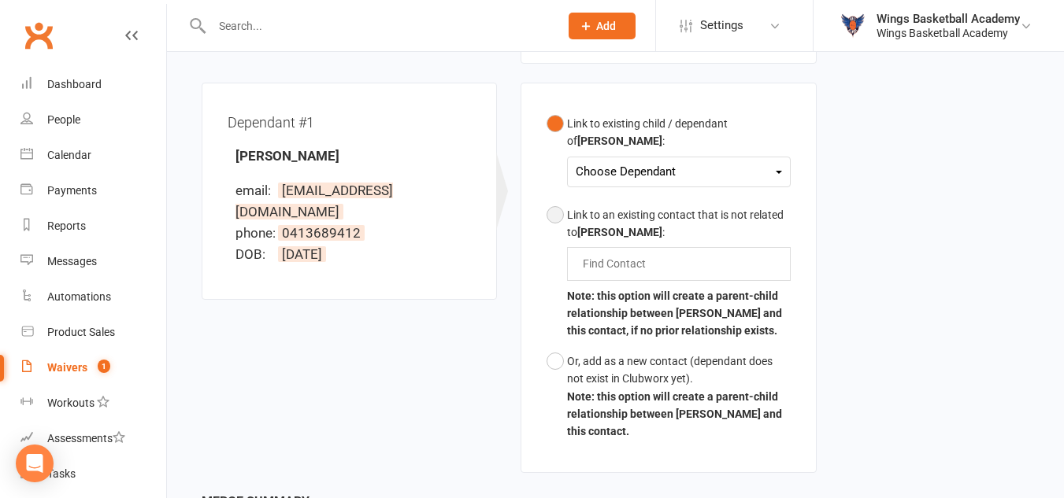
scroll to position [472, 0]
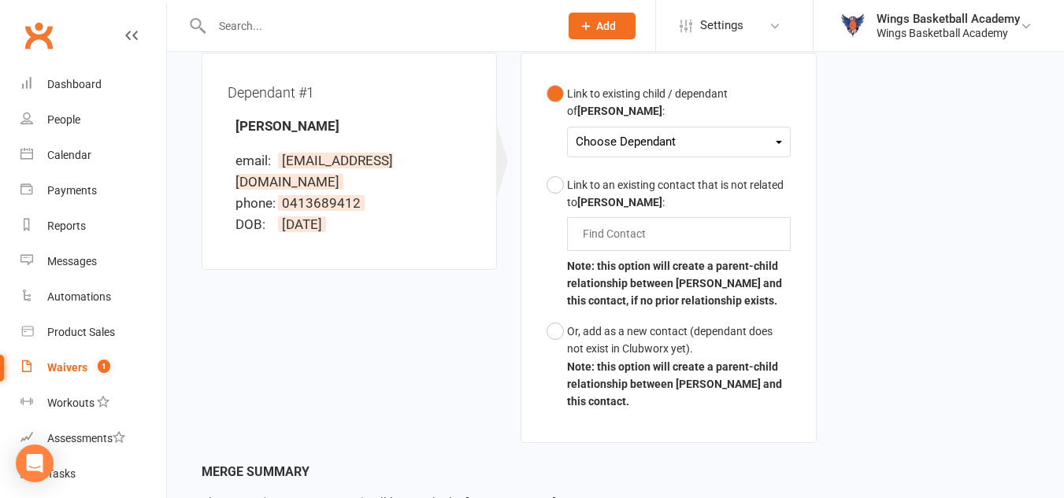
click at [644, 131] on div "Choose Dependant" at bounding box center [678, 141] width 205 height 21
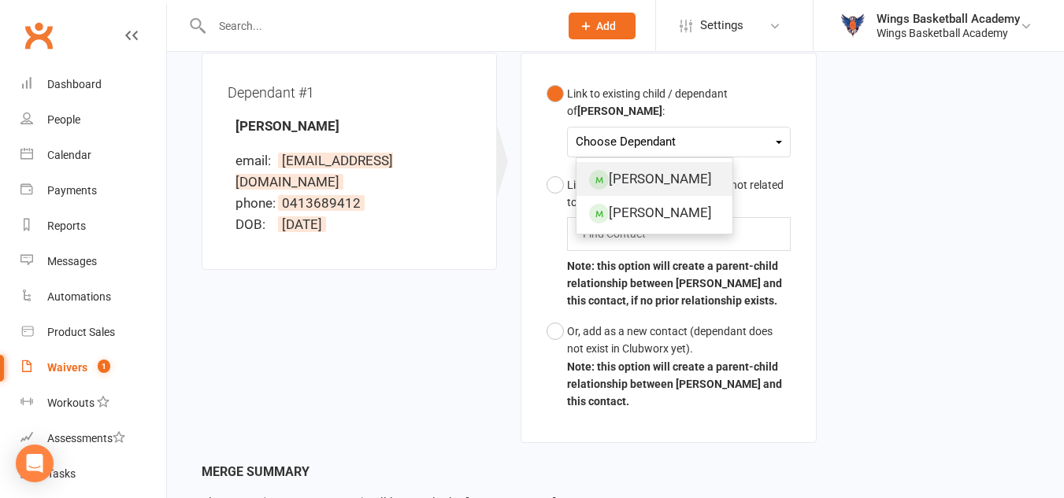
click at [647, 162] on link "Dylan Guan" at bounding box center [654, 179] width 156 height 34
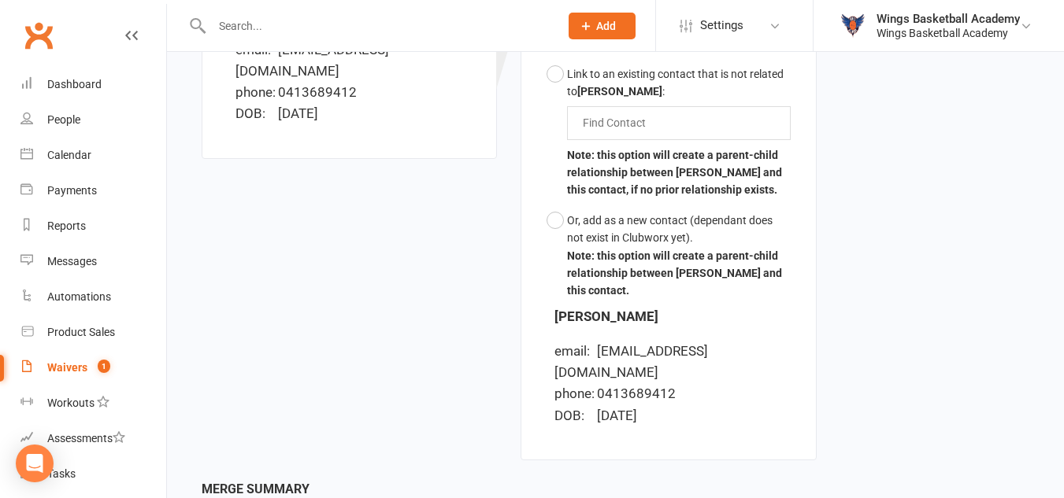
scroll to position [704, 0]
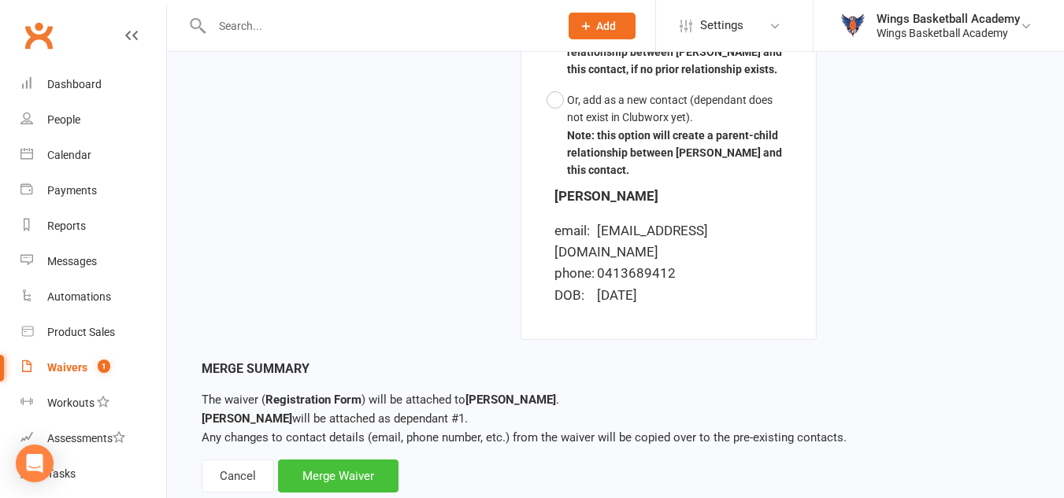
click at [348, 460] on div "Merge Waiver" at bounding box center [338, 476] width 120 height 33
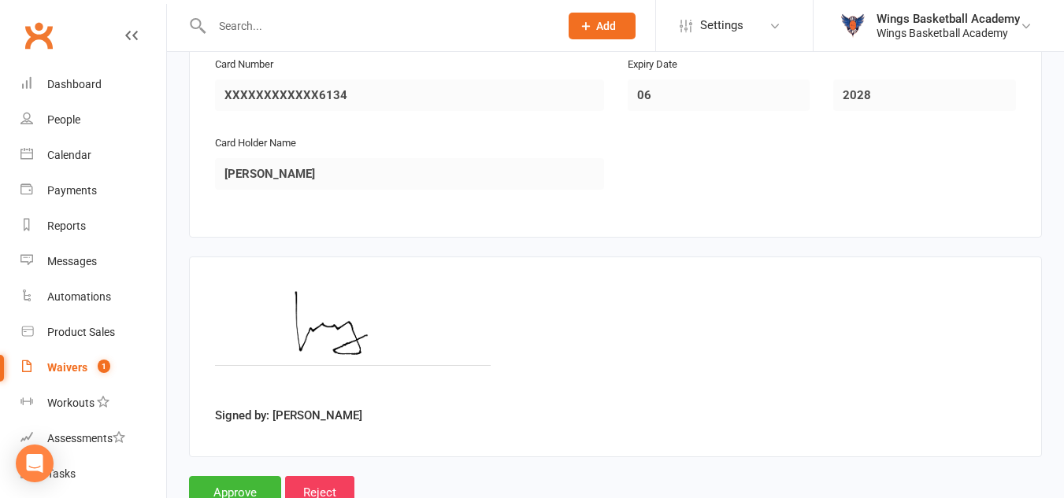
scroll to position [2282, 0]
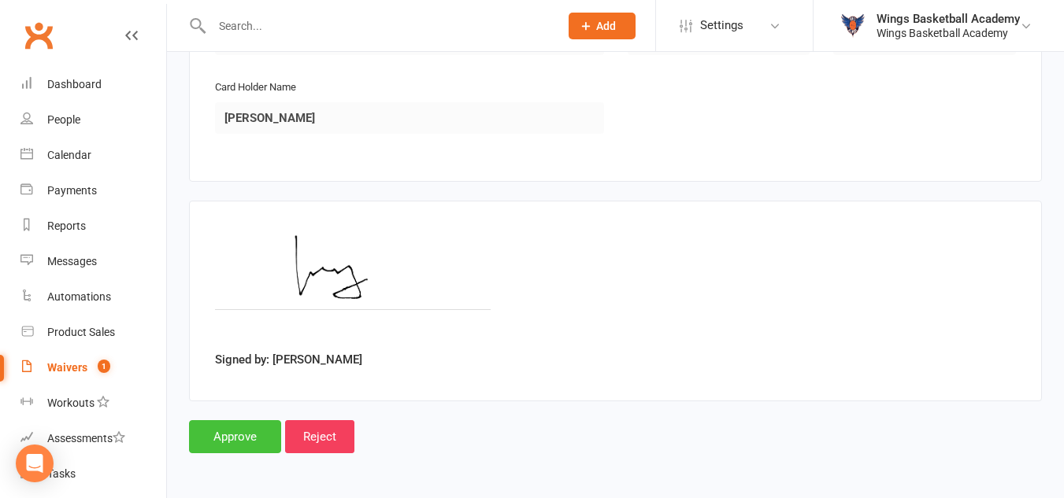
click at [237, 437] on input "Approve" at bounding box center [235, 436] width 92 height 33
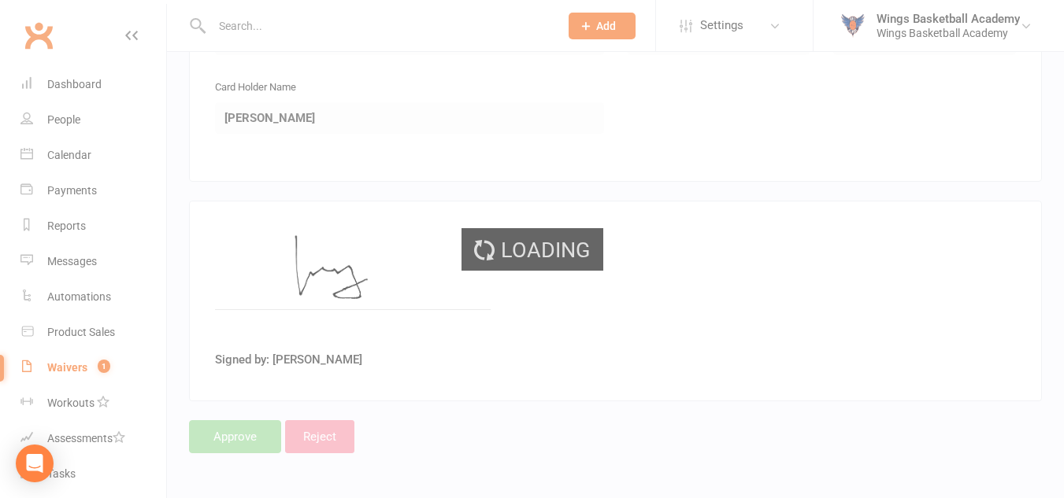
select select "50"
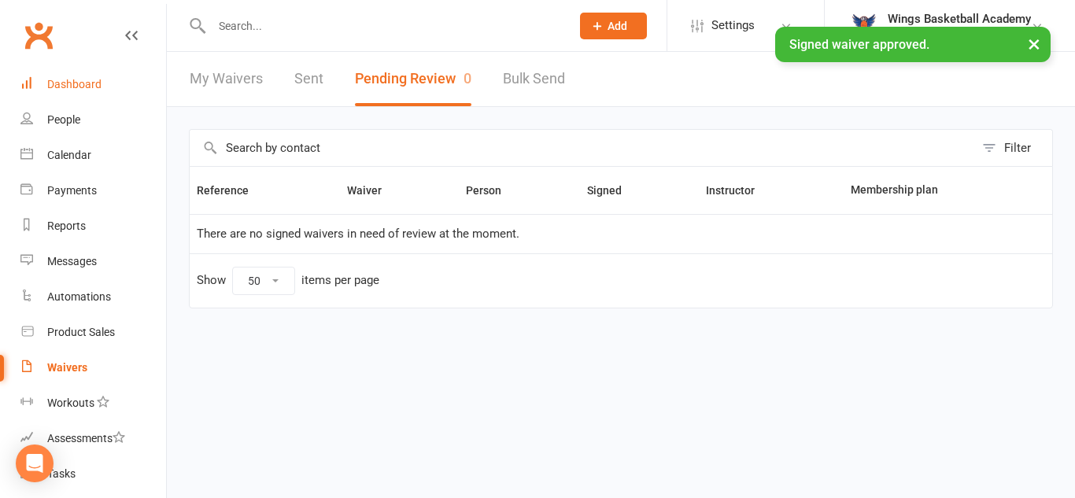
click at [82, 82] on div "Dashboard" at bounding box center [74, 84] width 54 height 13
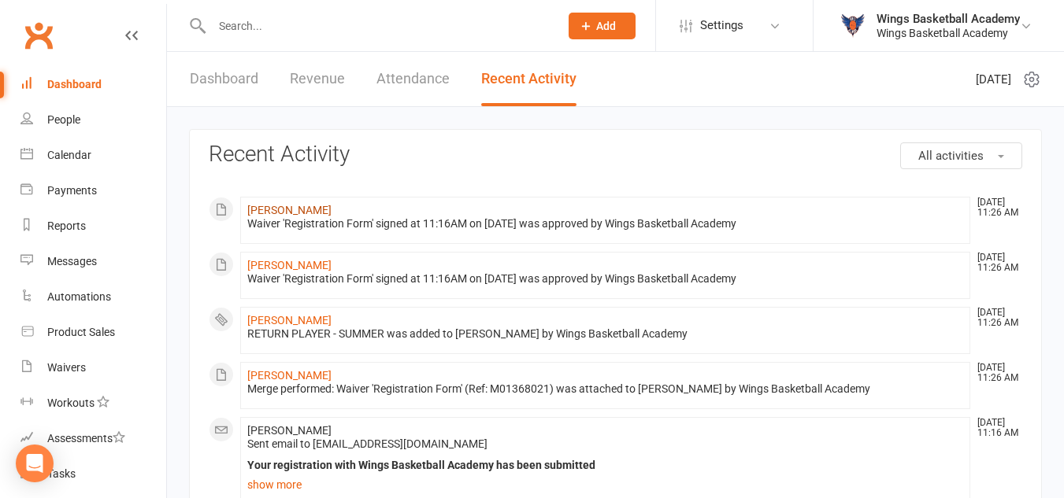
click at [289, 211] on link "Dylan Guan" at bounding box center [289, 210] width 84 height 13
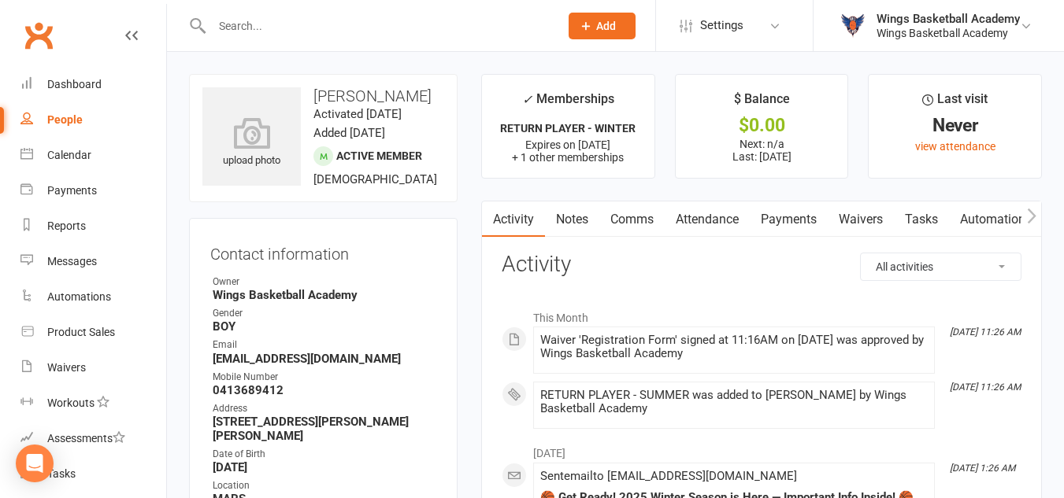
click at [788, 217] on link "Payments" at bounding box center [789, 220] width 78 height 36
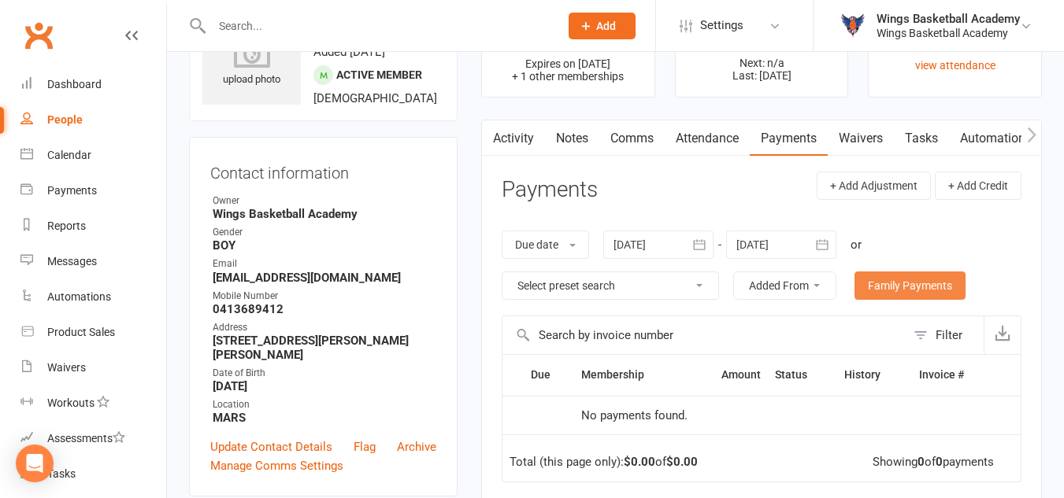
scroll to position [157, 0]
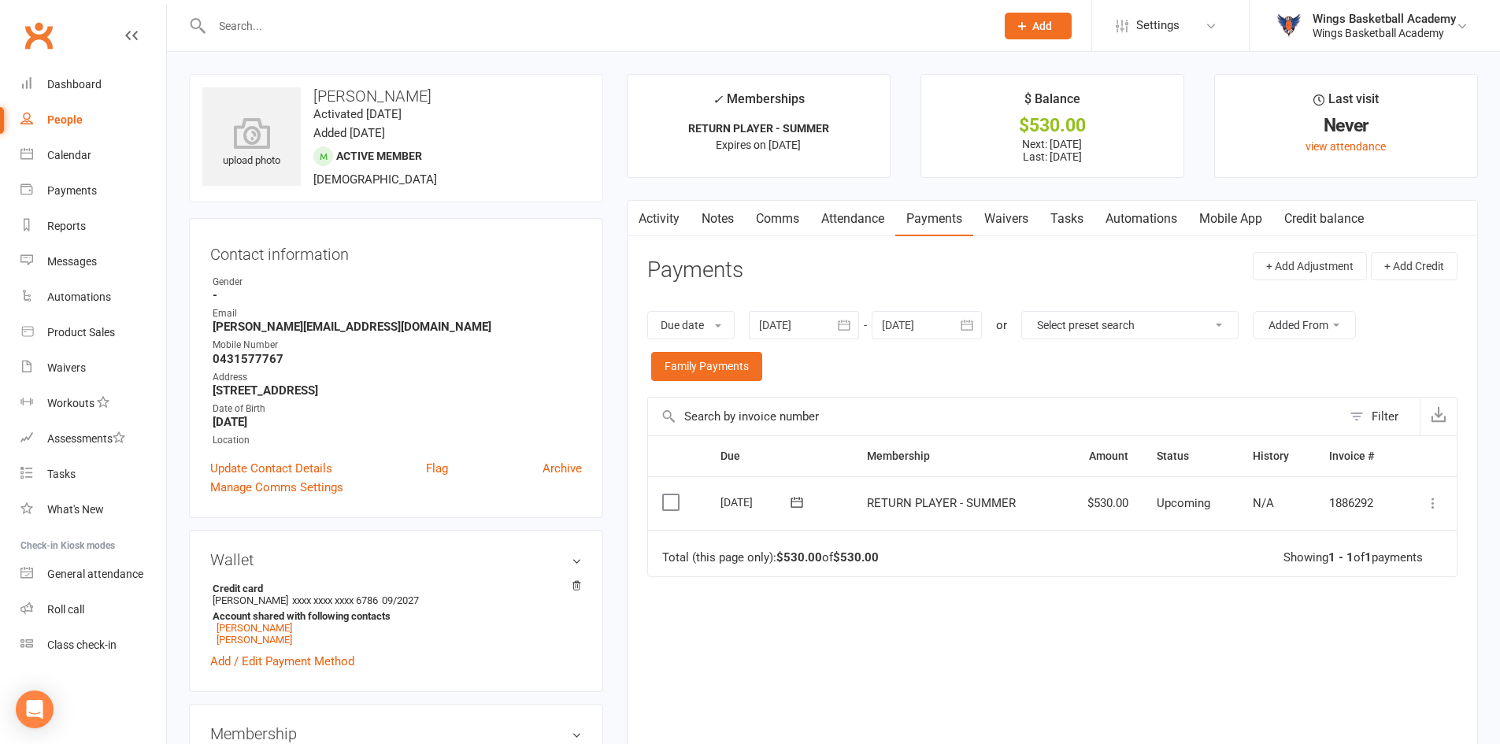
click at [1431, 499] on icon at bounding box center [1433, 503] width 16 height 16
click at [1341, 690] on link "Process now" at bounding box center [1364, 691] width 156 height 31
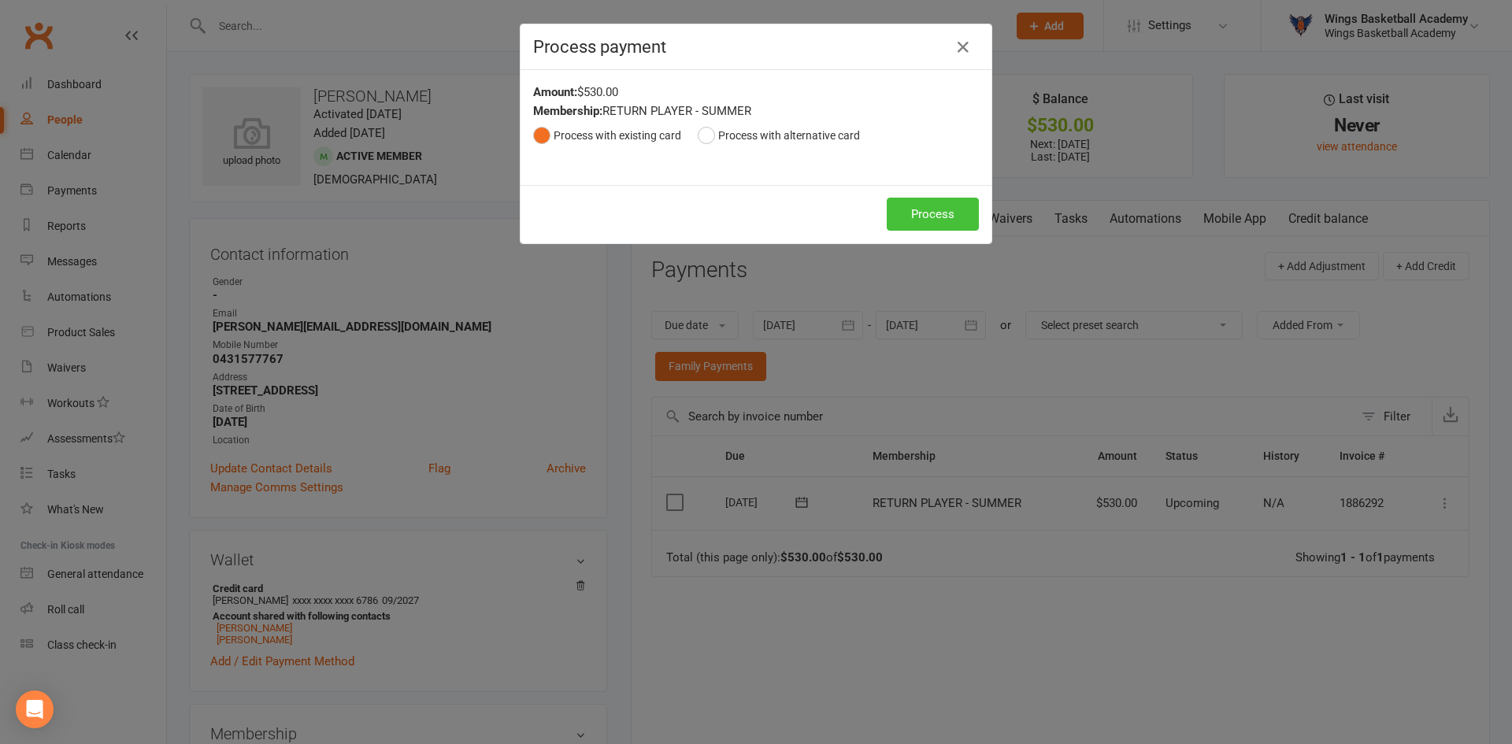
click at [900, 202] on button "Process" at bounding box center [933, 214] width 92 height 33
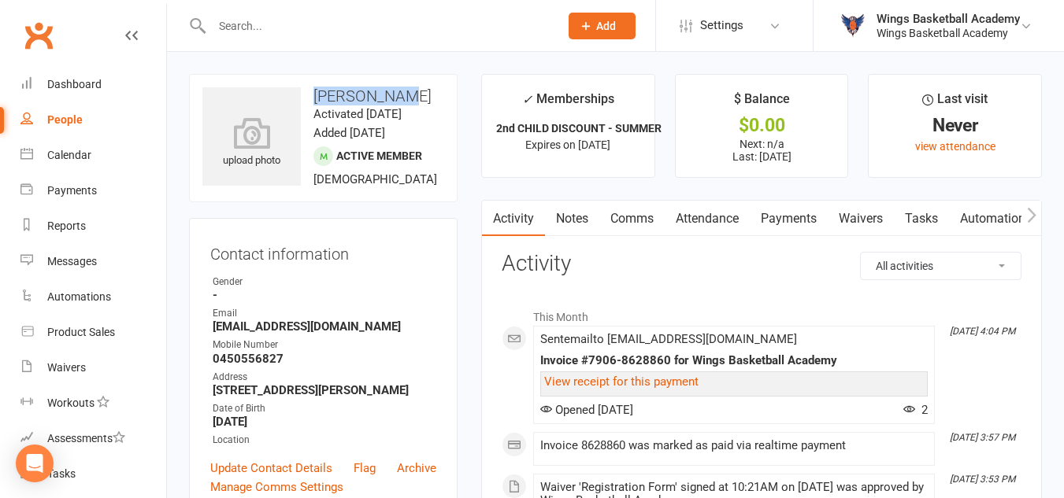
drag, startPoint x: 392, startPoint y: 95, endPoint x: 309, endPoint y: 95, distance: 83.5
click at [309, 95] on h3 "[PERSON_NAME]" at bounding box center [323, 95] width 242 height 17
copy h3 "[PERSON_NAME]"
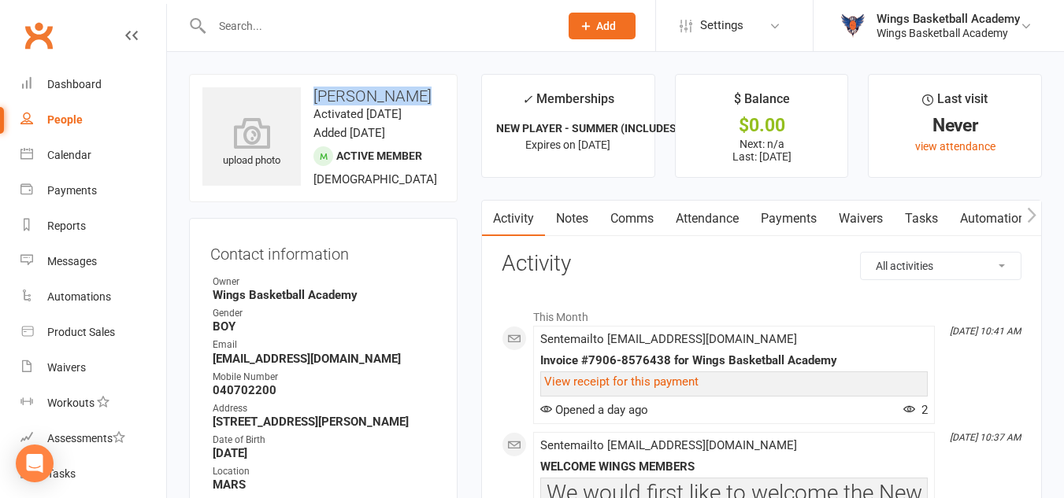
drag, startPoint x: 406, startPoint y: 95, endPoint x: 314, endPoint y: 98, distance: 92.1
click at [314, 98] on h3 "Aydin Oliyath" at bounding box center [323, 95] width 242 height 17
copy h3 "Aydin Oliyath"
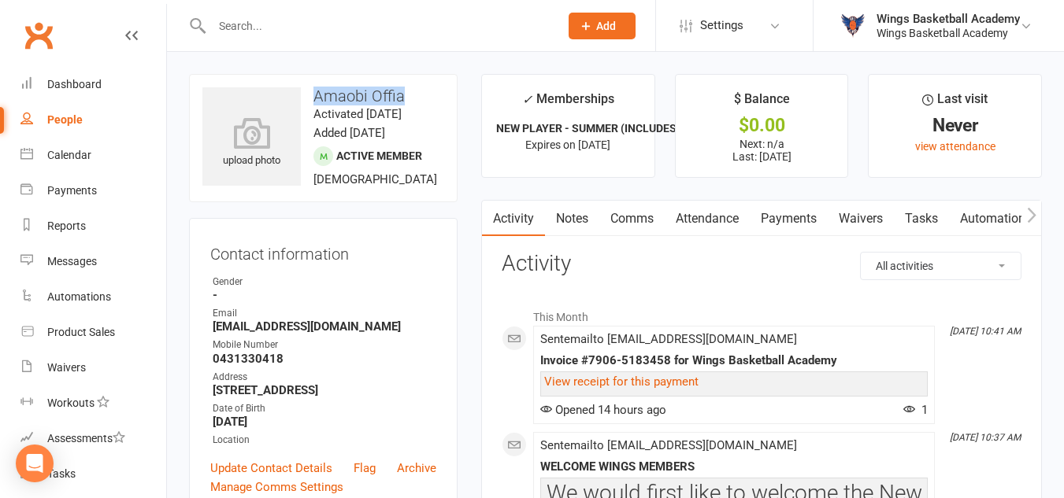
drag, startPoint x: 405, startPoint y: 91, endPoint x: 316, endPoint y: 92, distance: 89.8
click at [316, 92] on h3 "Amaobi Offia" at bounding box center [323, 95] width 242 height 17
copy h3 "Amaobi Offia"
drag, startPoint x: 404, startPoint y: 94, endPoint x: 317, endPoint y: 93, distance: 86.6
click at [317, 93] on h3 "Oscar Zarins" at bounding box center [323, 95] width 242 height 17
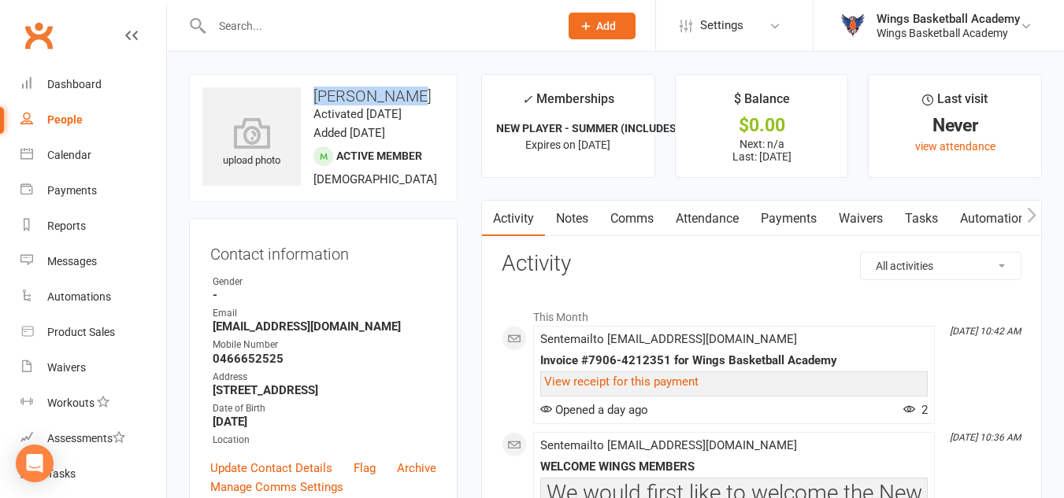
copy h3 "Oscar Zarins"
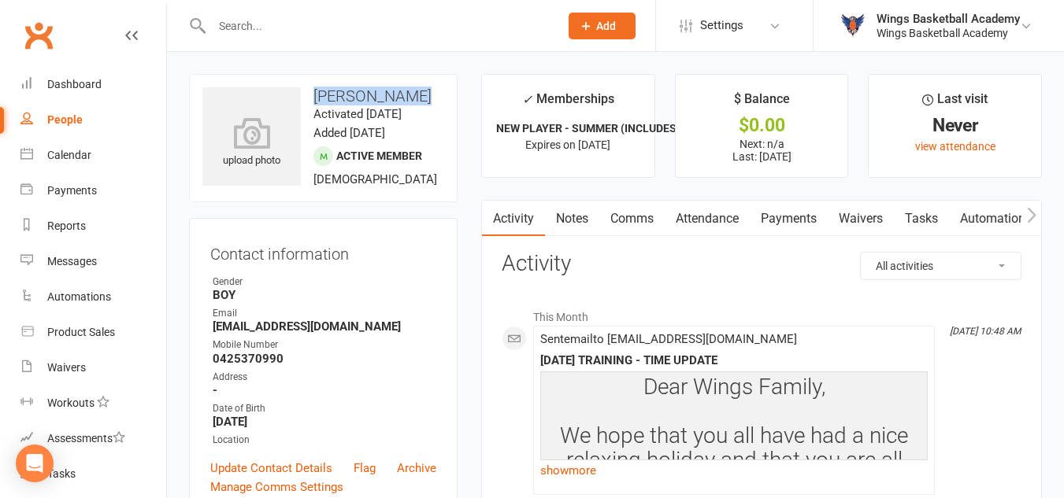
drag, startPoint x: 420, startPoint y: 97, endPoint x: 316, endPoint y: 94, distance: 104.8
click at [316, 94] on h3 "[PERSON_NAME]" at bounding box center [323, 95] width 242 height 17
copy h3 "Nishesh Bagde"
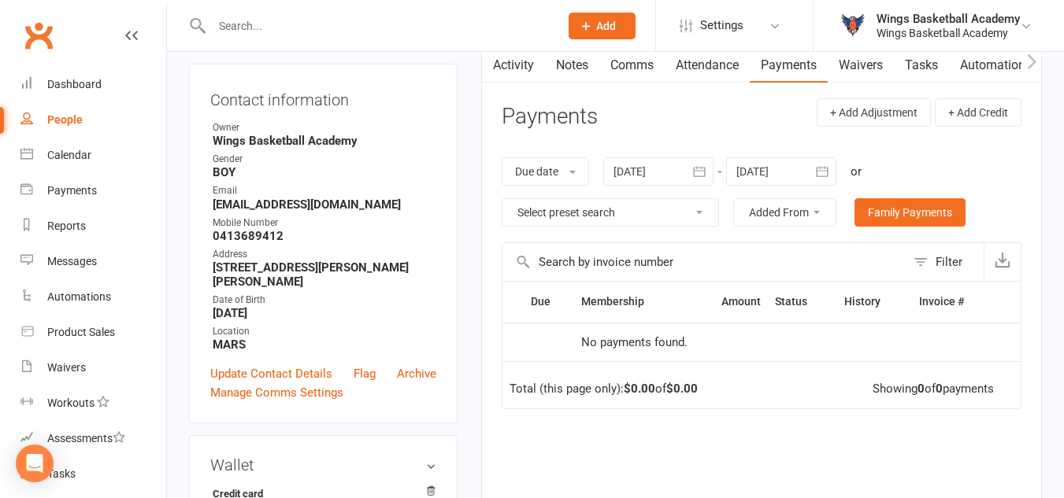
scroll to position [157, 0]
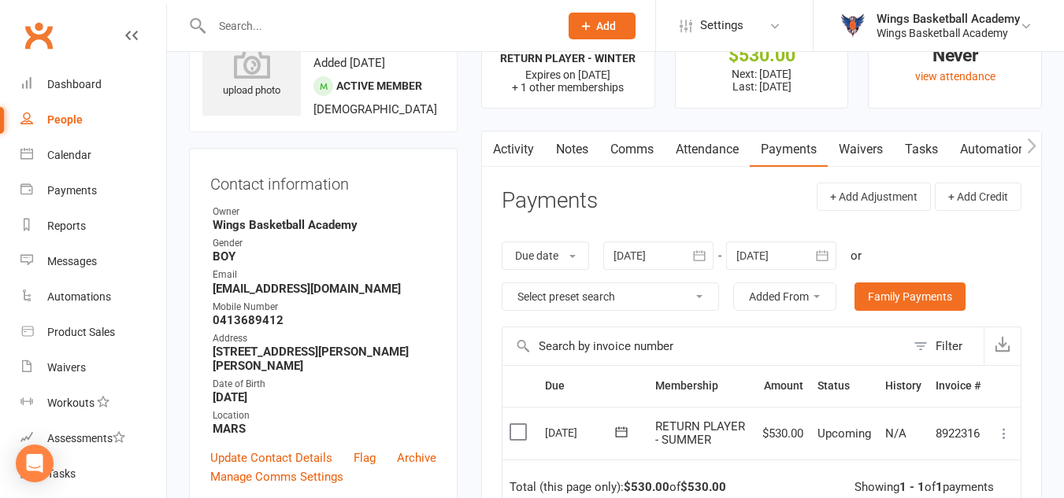
scroll to position [157, 0]
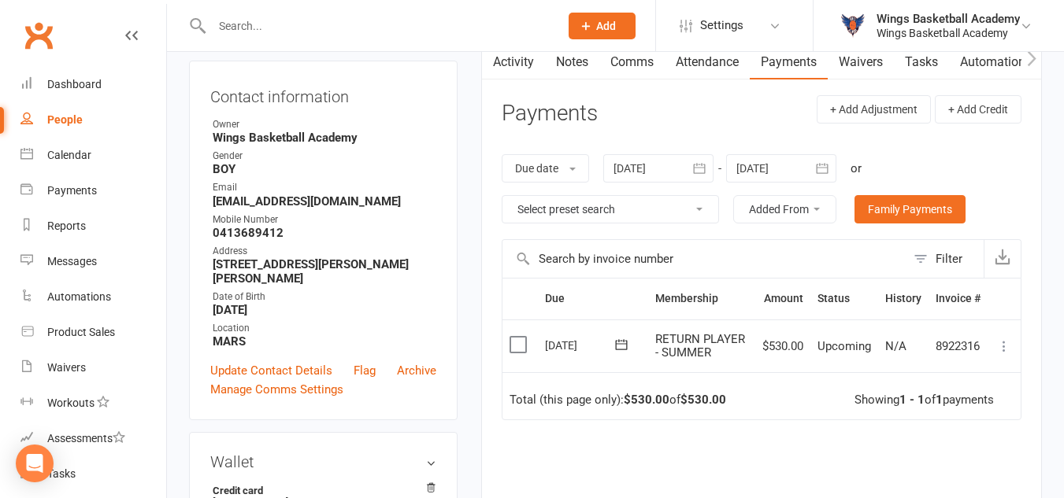
click at [1007, 345] on icon at bounding box center [1004, 347] width 16 height 16
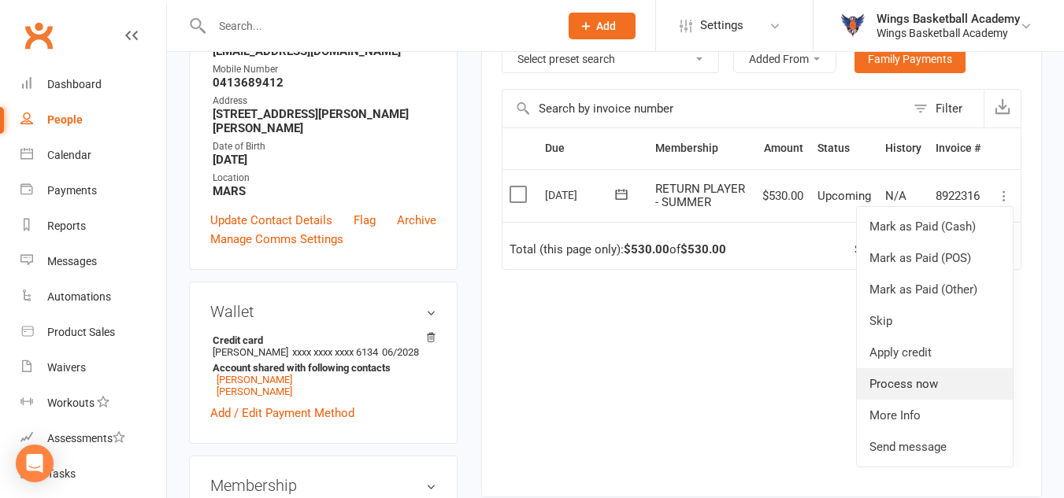
scroll to position [315, 0]
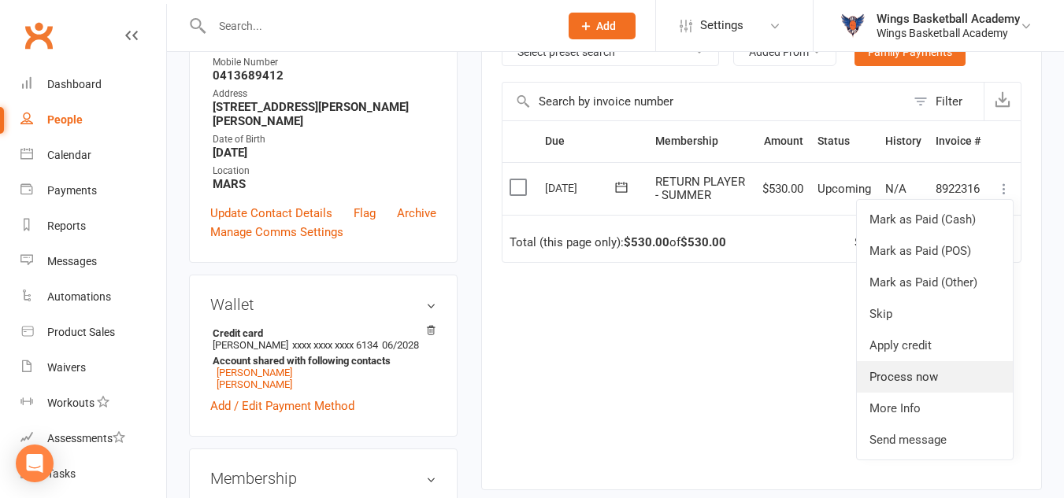
click at [904, 383] on link "Process now" at bounding box center [935, 376] width 156 height 31
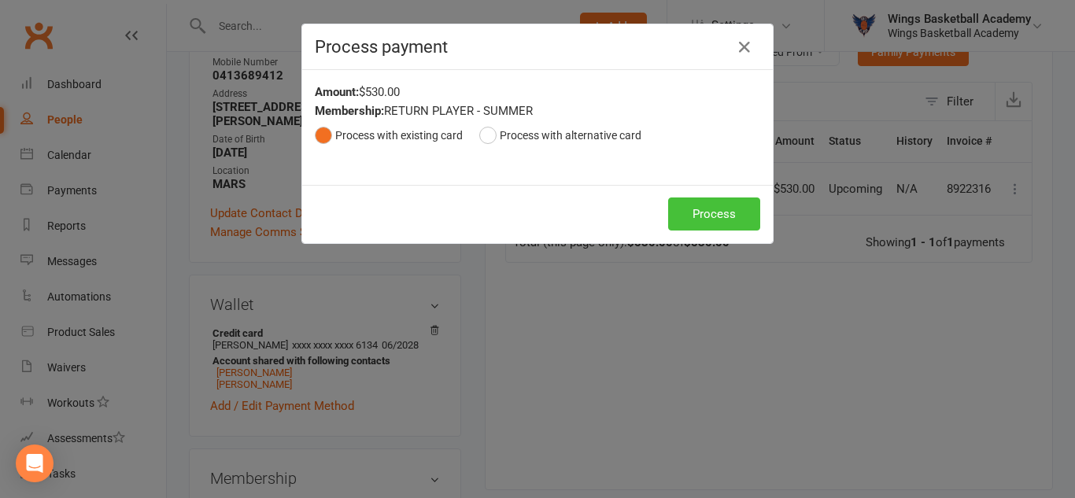
click at [700, 213] on button "Process" at bounding box center [714, 214] width 92 height 33
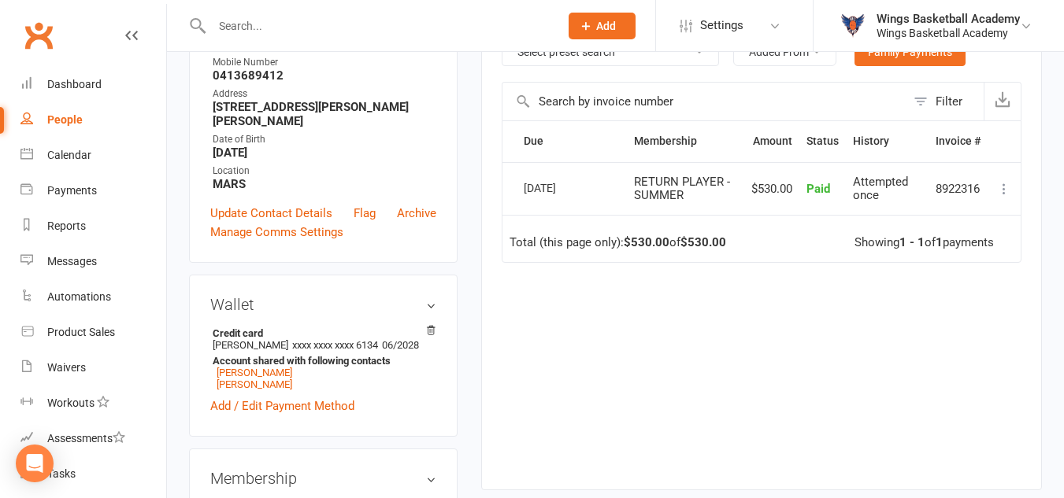
click at [474, 250] on main "✓ Memberships RETURN PLAYER - WINTER Expires on [DATE] + 1 other memberships $ …" at bounding box center [761, 132] width 584 height 747
click at [64, 84] on div "Dashboard" at bounding box center [74, 84] width 54 height 13
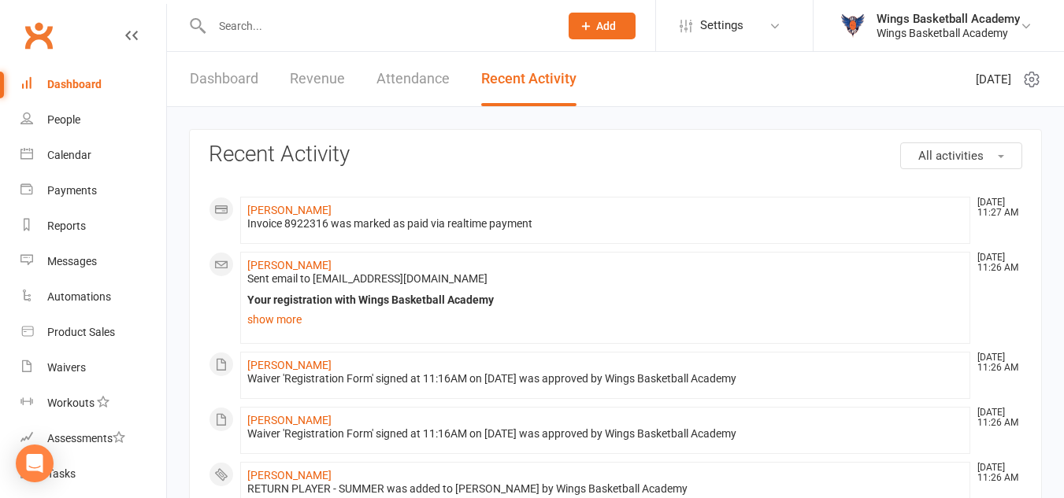
click at [327, 27] on input "text" at bounding box center [377, 26] width 341 height 22
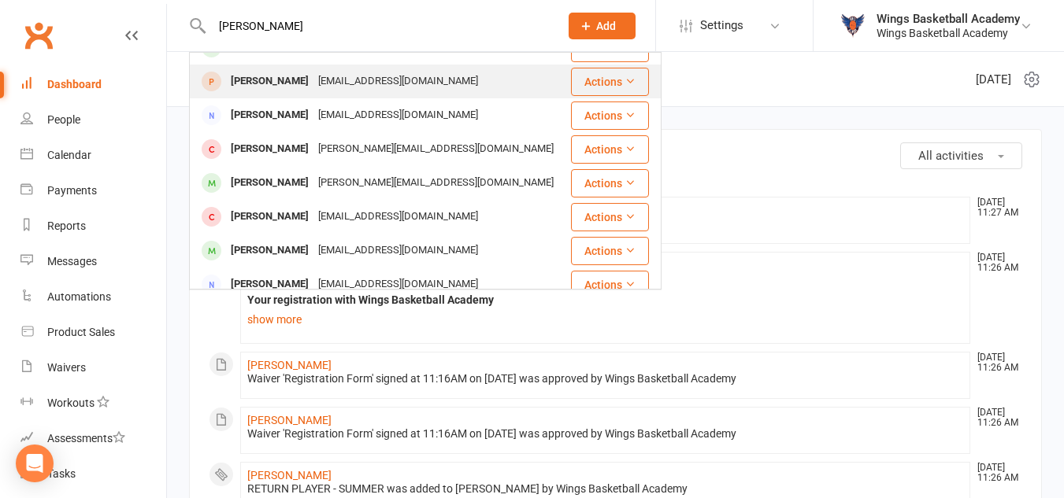
scroll to position [236, 0]
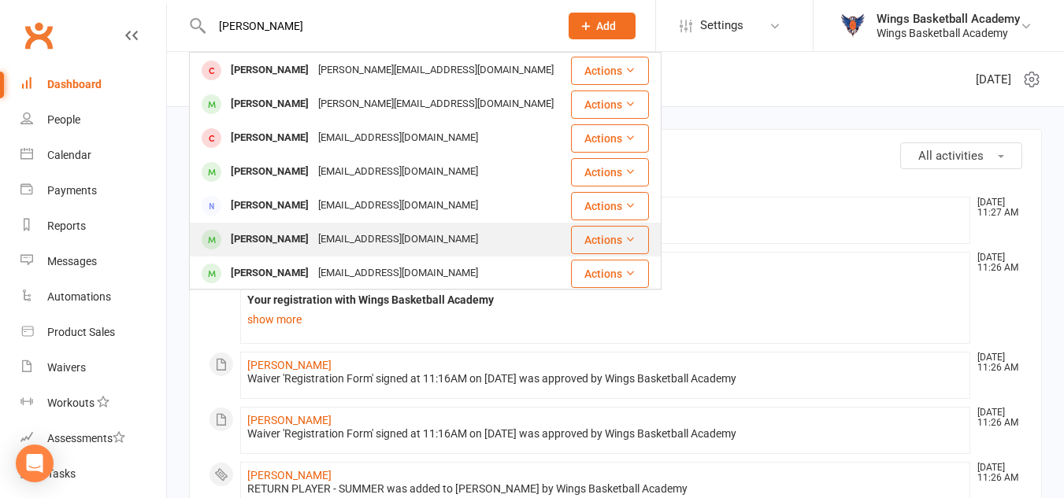
type input "[PERSON_NAME]"
click at [276, 231] on div "[PERSON_NAME]" at bounding box center [269, 239] width 87 height 23
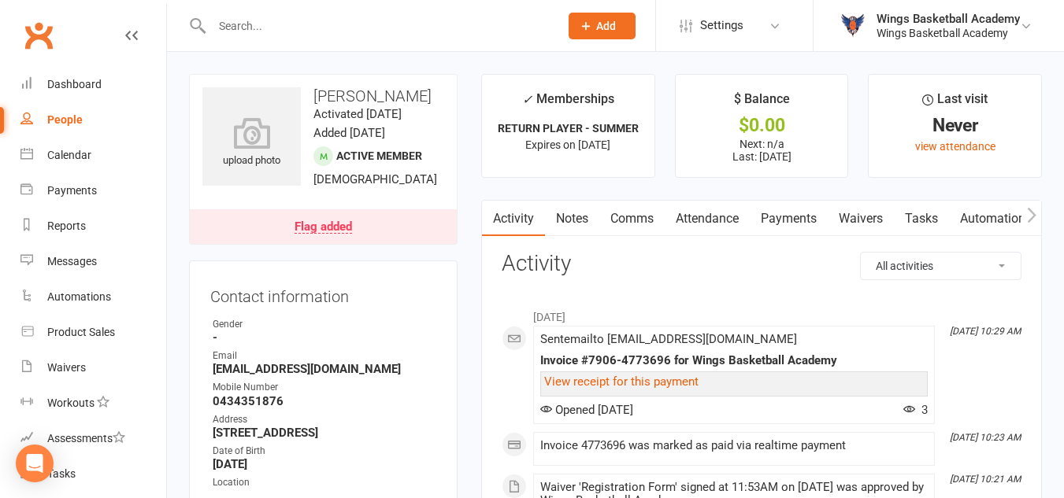
click at [265, 24] on input "text" at bounding box center [377, 26] width 341 height 22
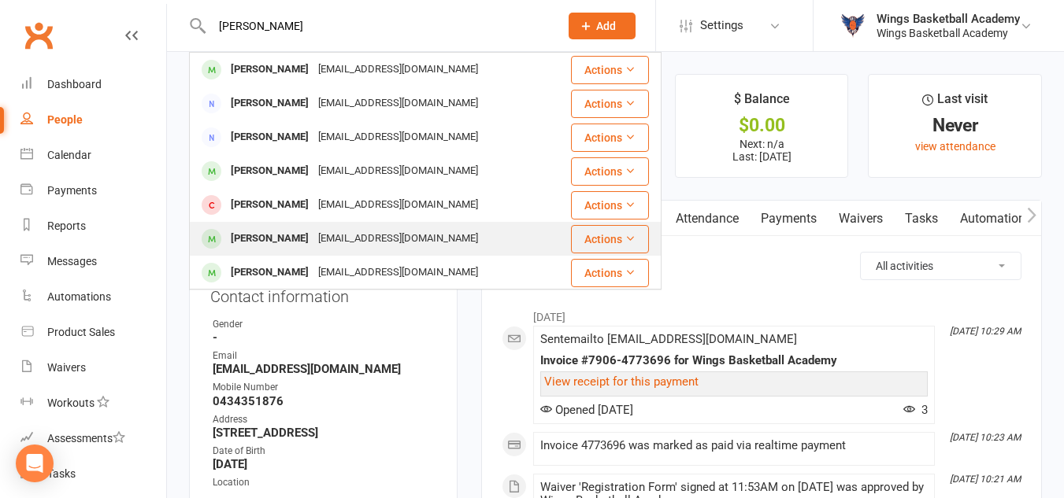
type input "[PERSON_NAME]"
click at [267, 231] on div "[PERSON_NAME]" at bounding box center [269, 239] width 87 height 23
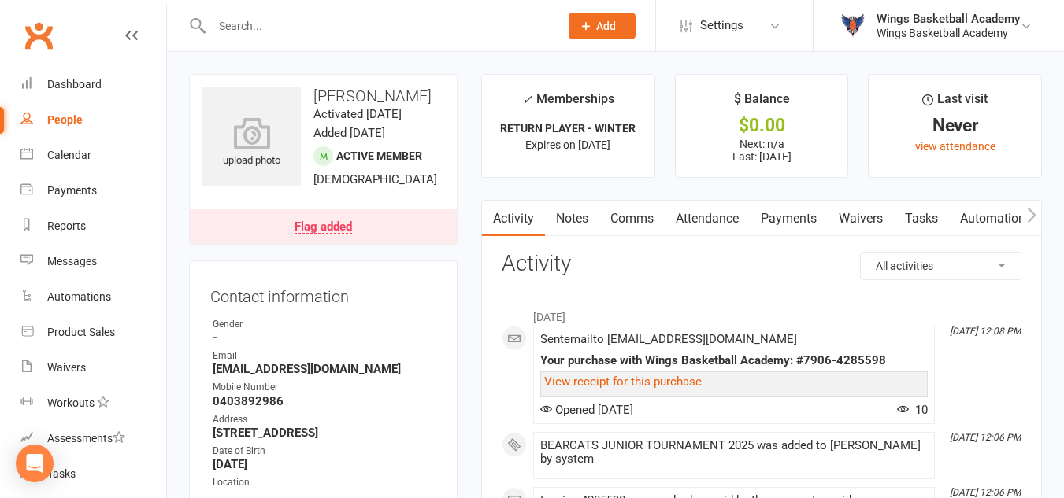
scroll to position [79, 0]
